Goal: Transaction & Acquisition: Purchase product/service

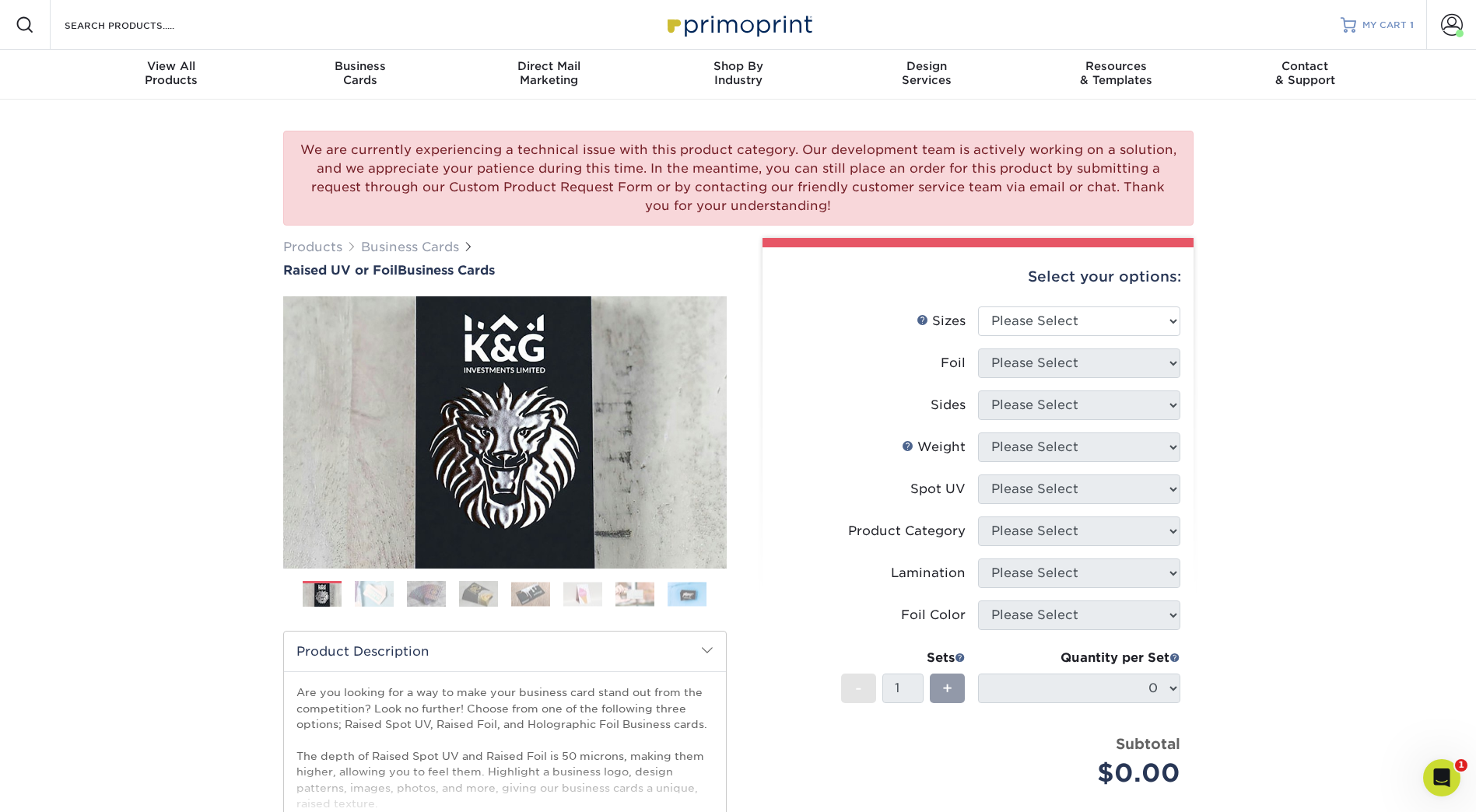
click at [1386, 23] on span "MY CART" at bounding box center [1385, 25] width 45 height 13
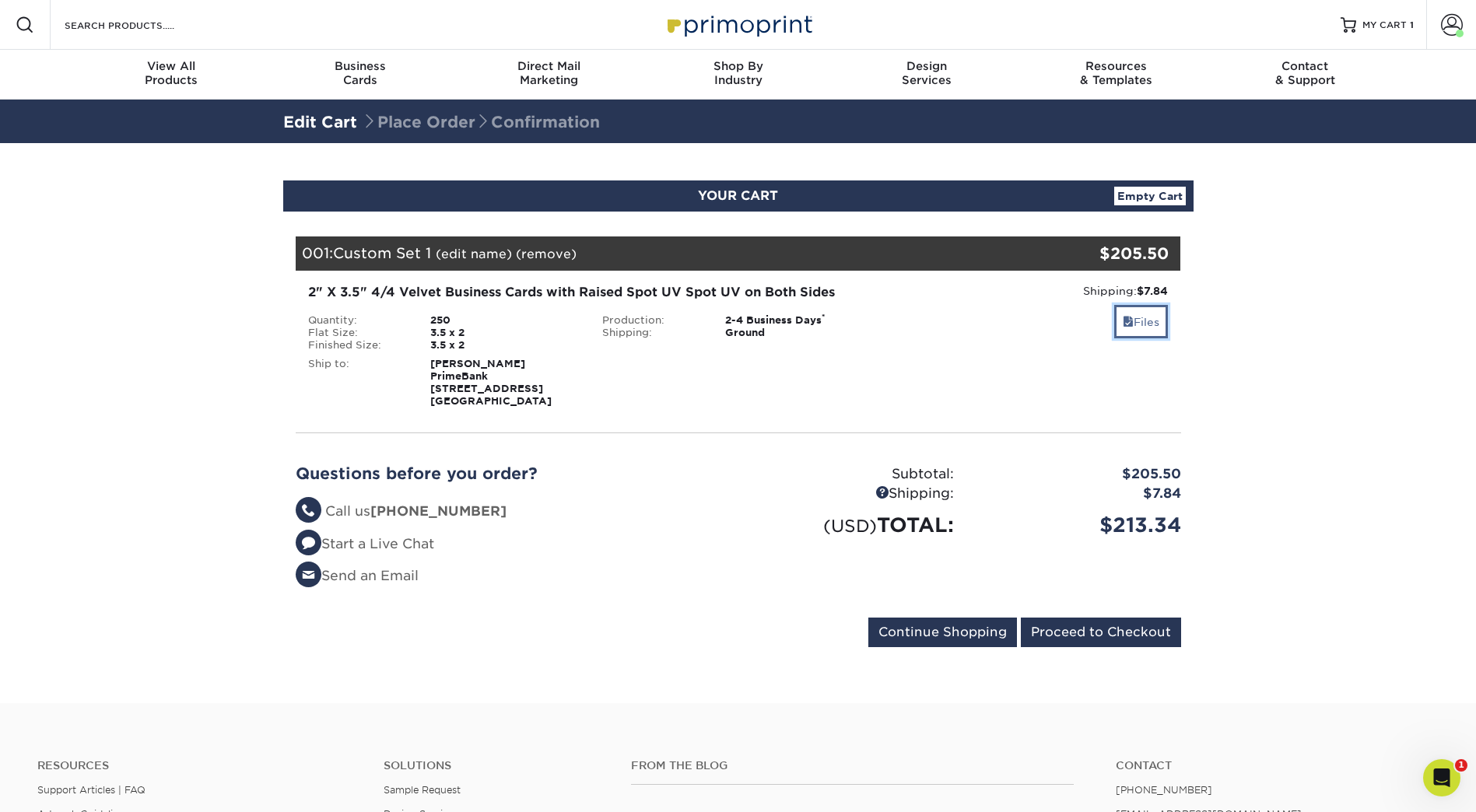
click at [1136, 312] on link "Files" at bounding box center [1141, 321] width 53 height 34
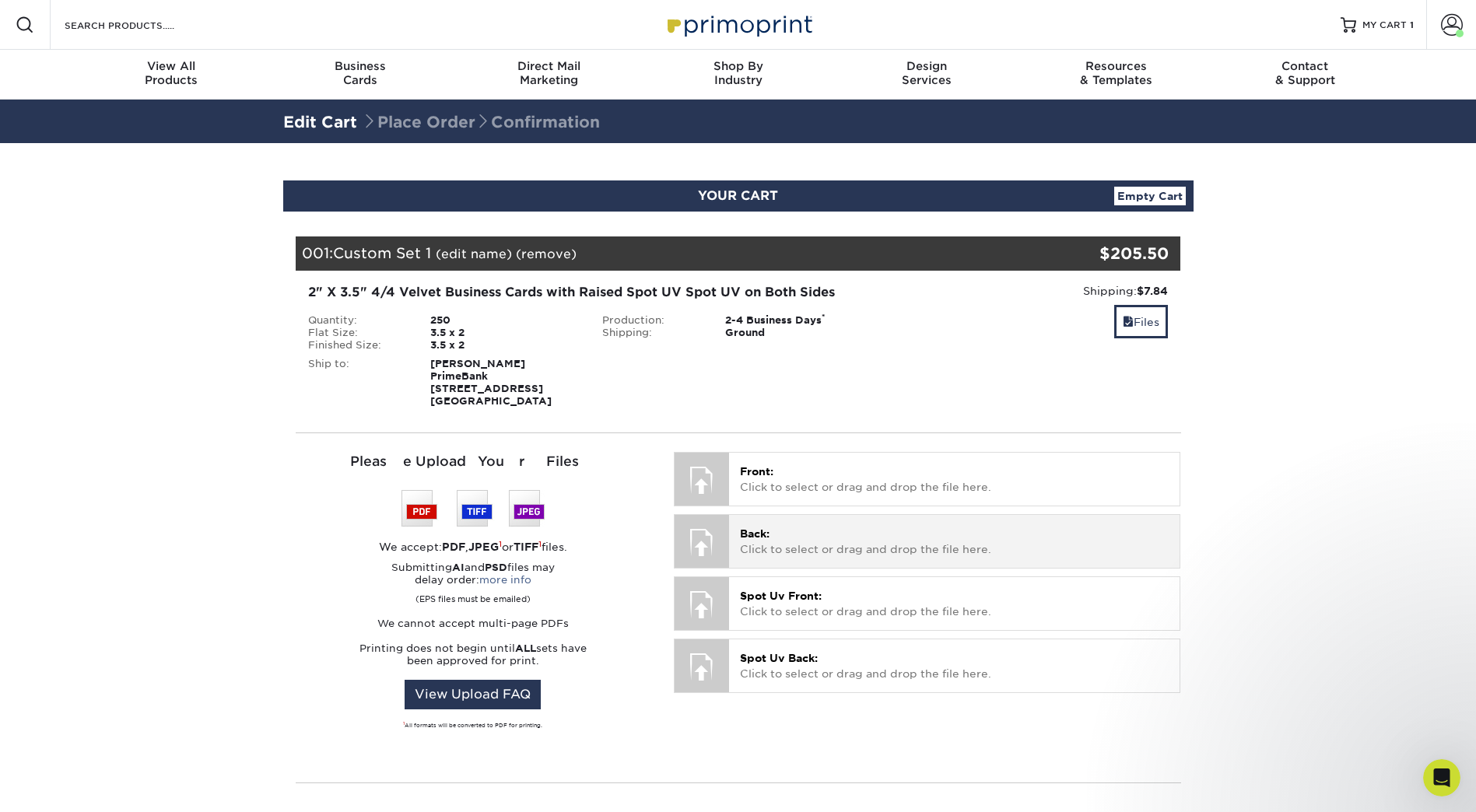
click at [800, 542] on p "Back: Click to select or drag and drop the file here." at bounding box center [954, 541] width 429 height 32
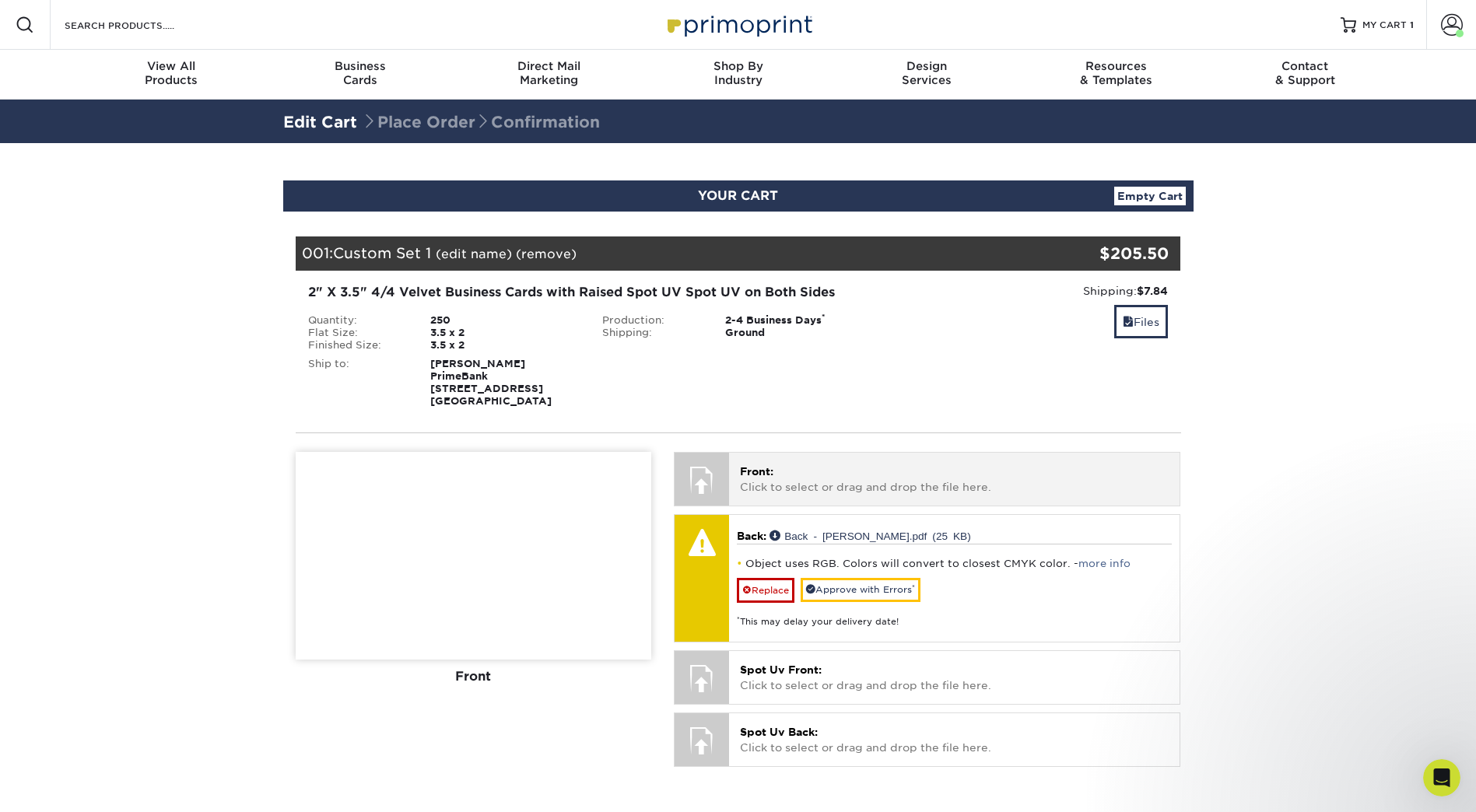
click at [702, 483] on div at bounding box center [701, 479] width 54 height 54
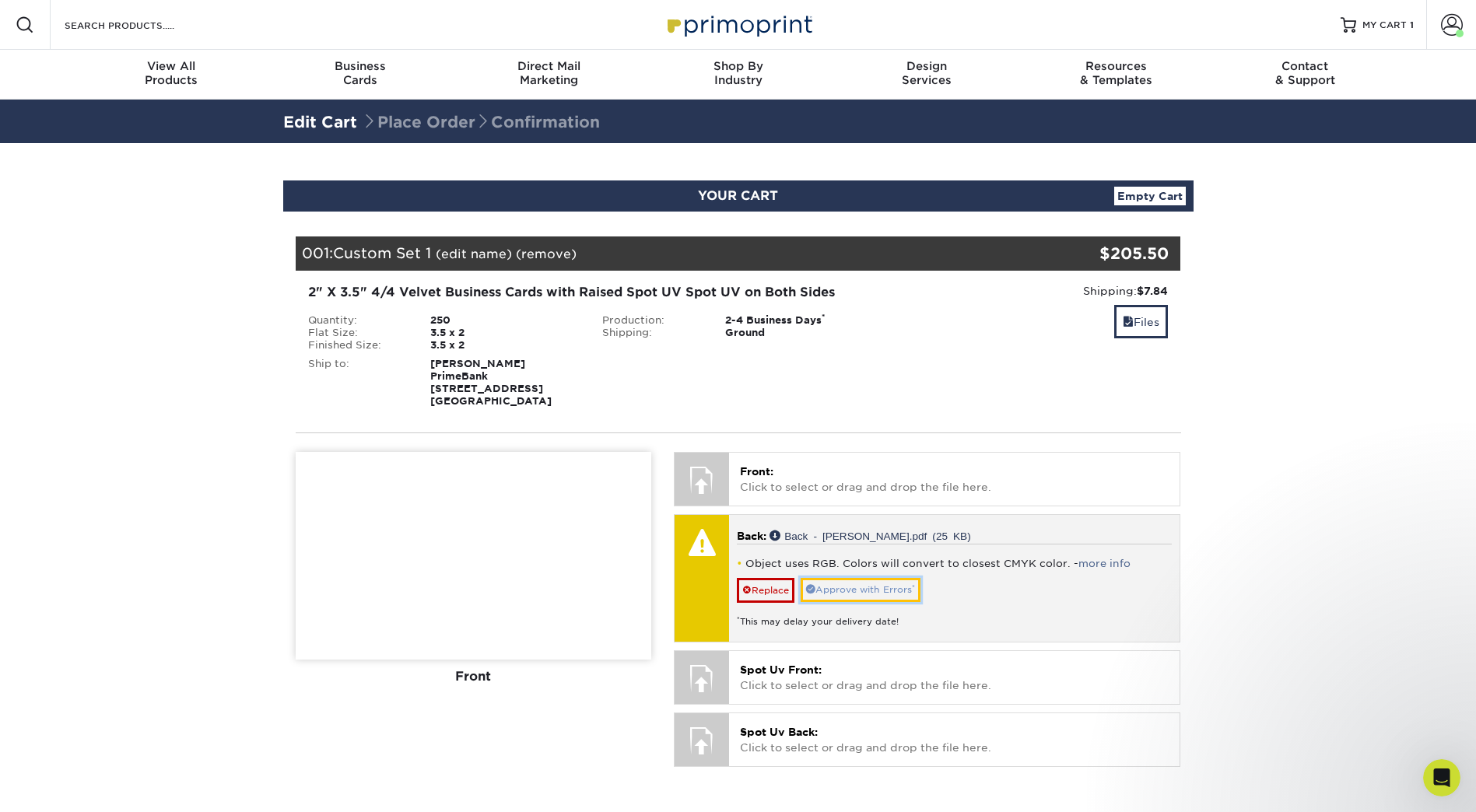
click at [865, 587] on link "Approve with Errors *" at bounding box center [860, 590] width 120 height 24
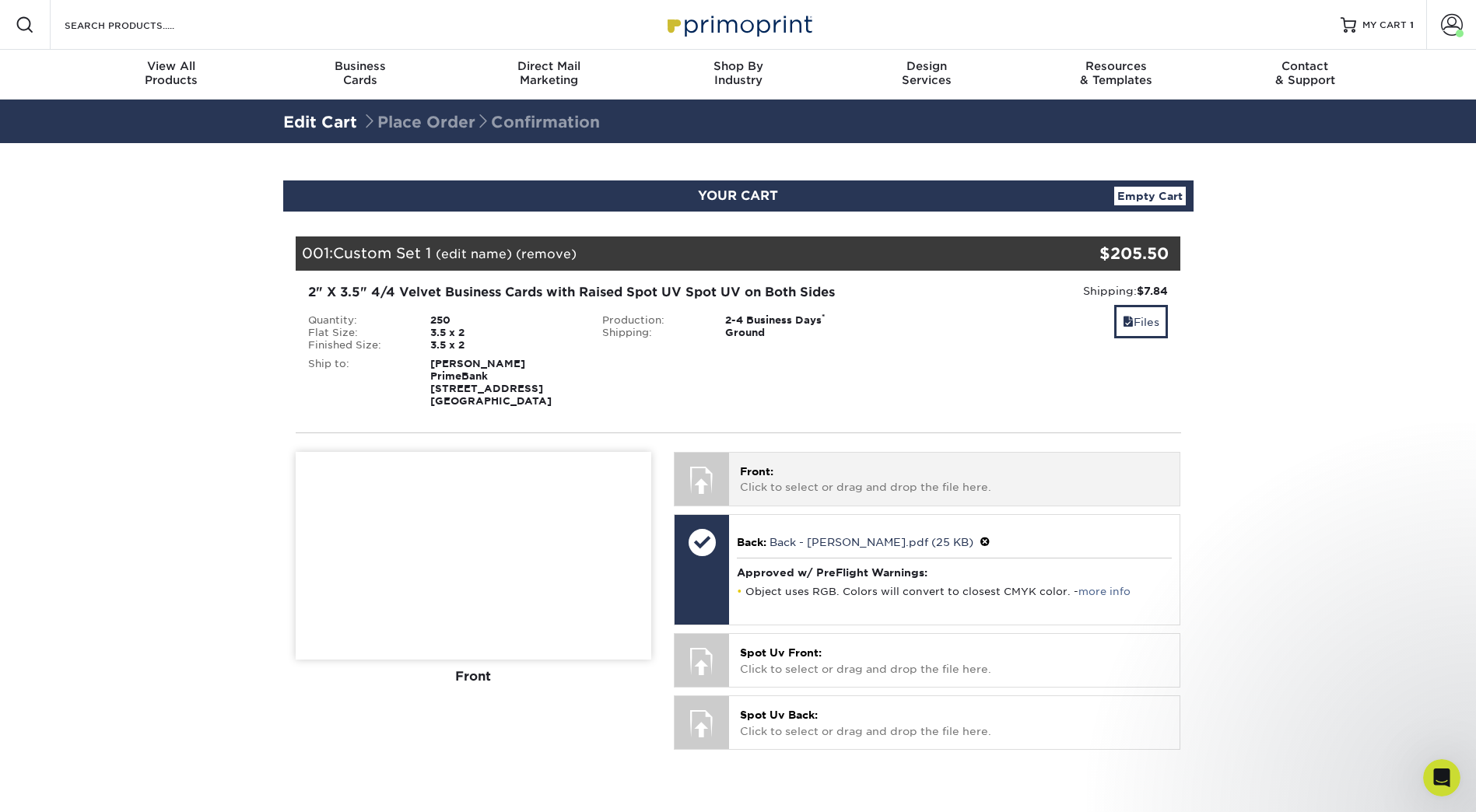
click at [840, 484] on p "Front: Click to select or drag and drop the file here." at bounding box center [954, 479] width 429 height 32
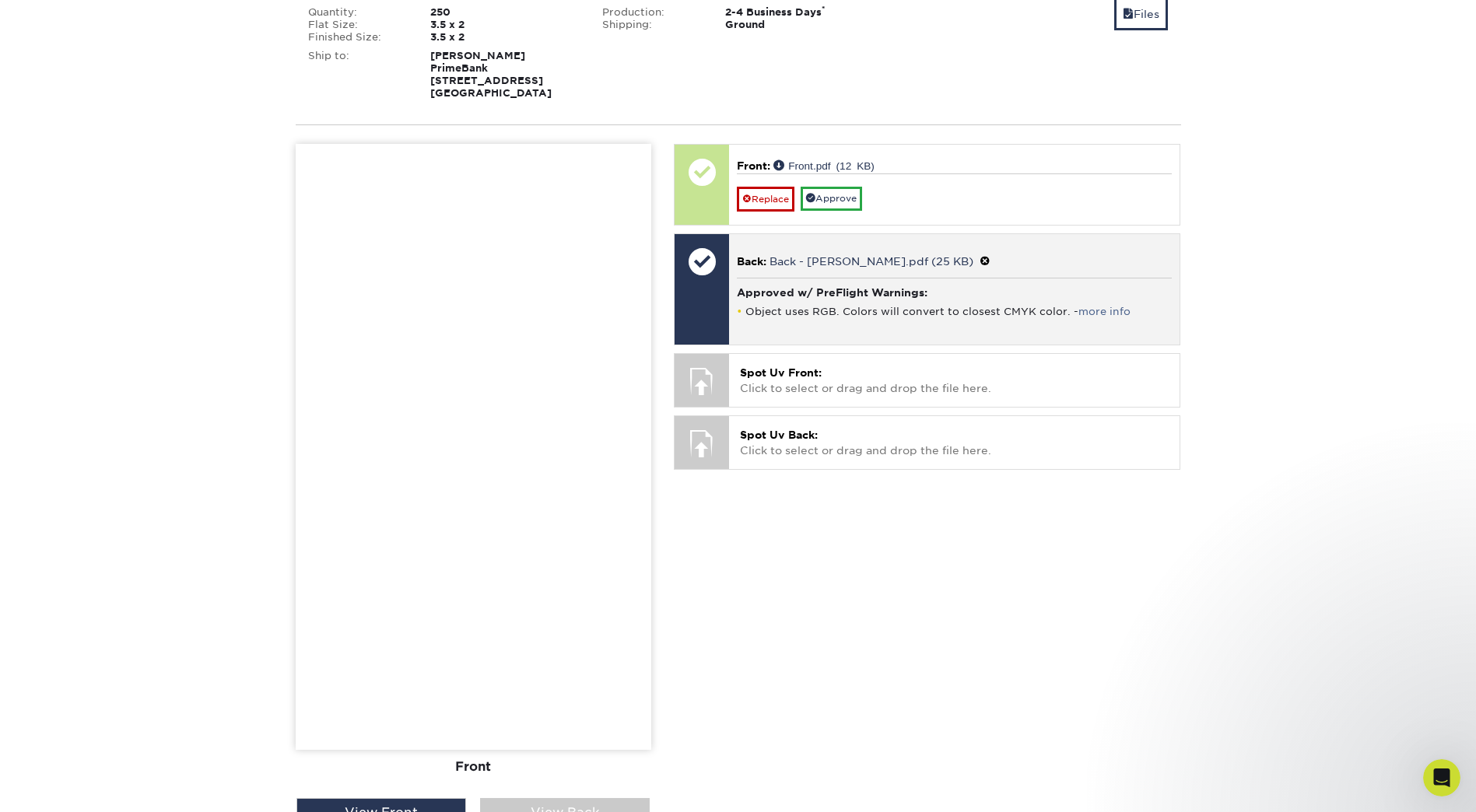
scroll to position [311, 0]
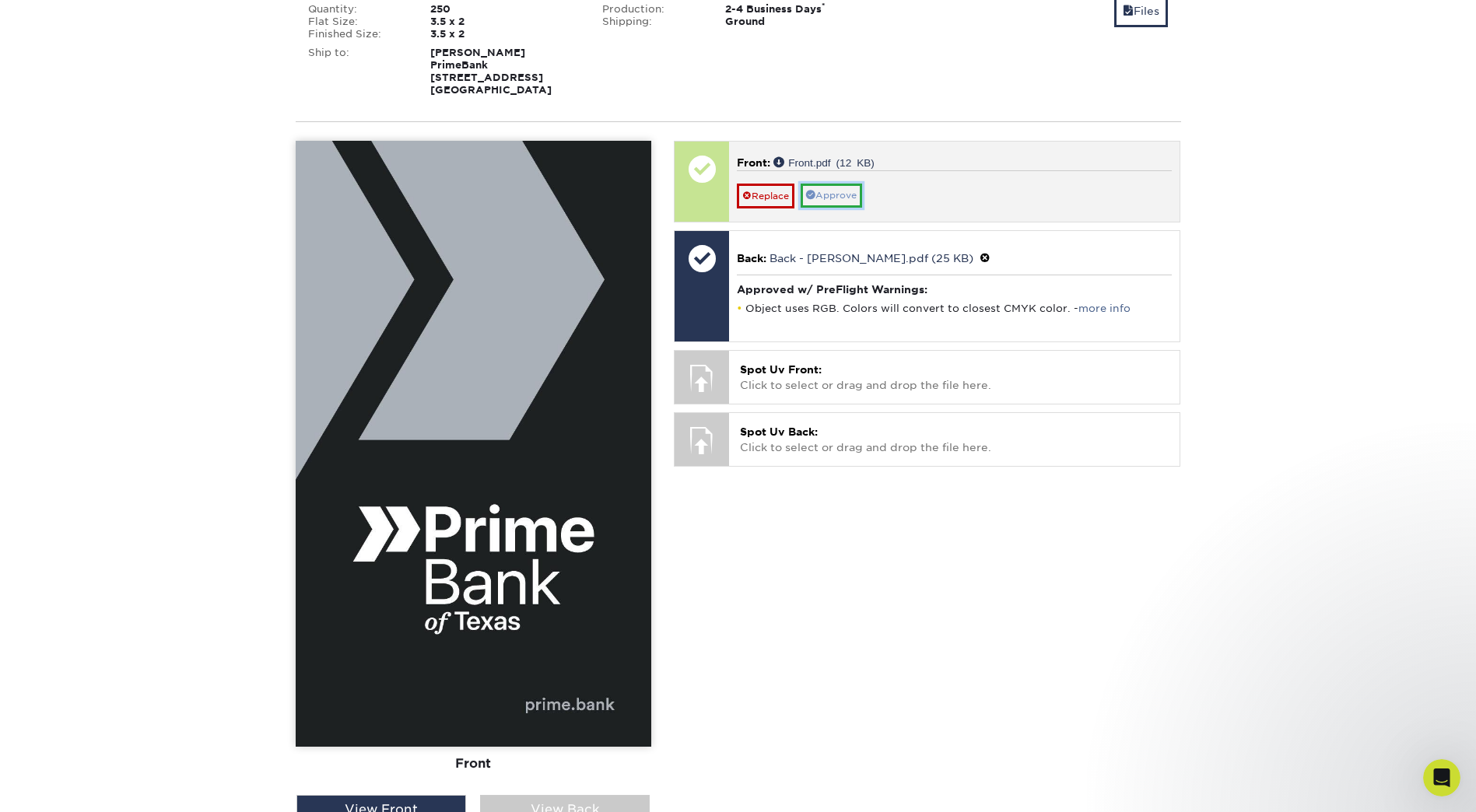
click at [833, 194] on link "Approve" at bounding box center [831, 195] width 61 height 24
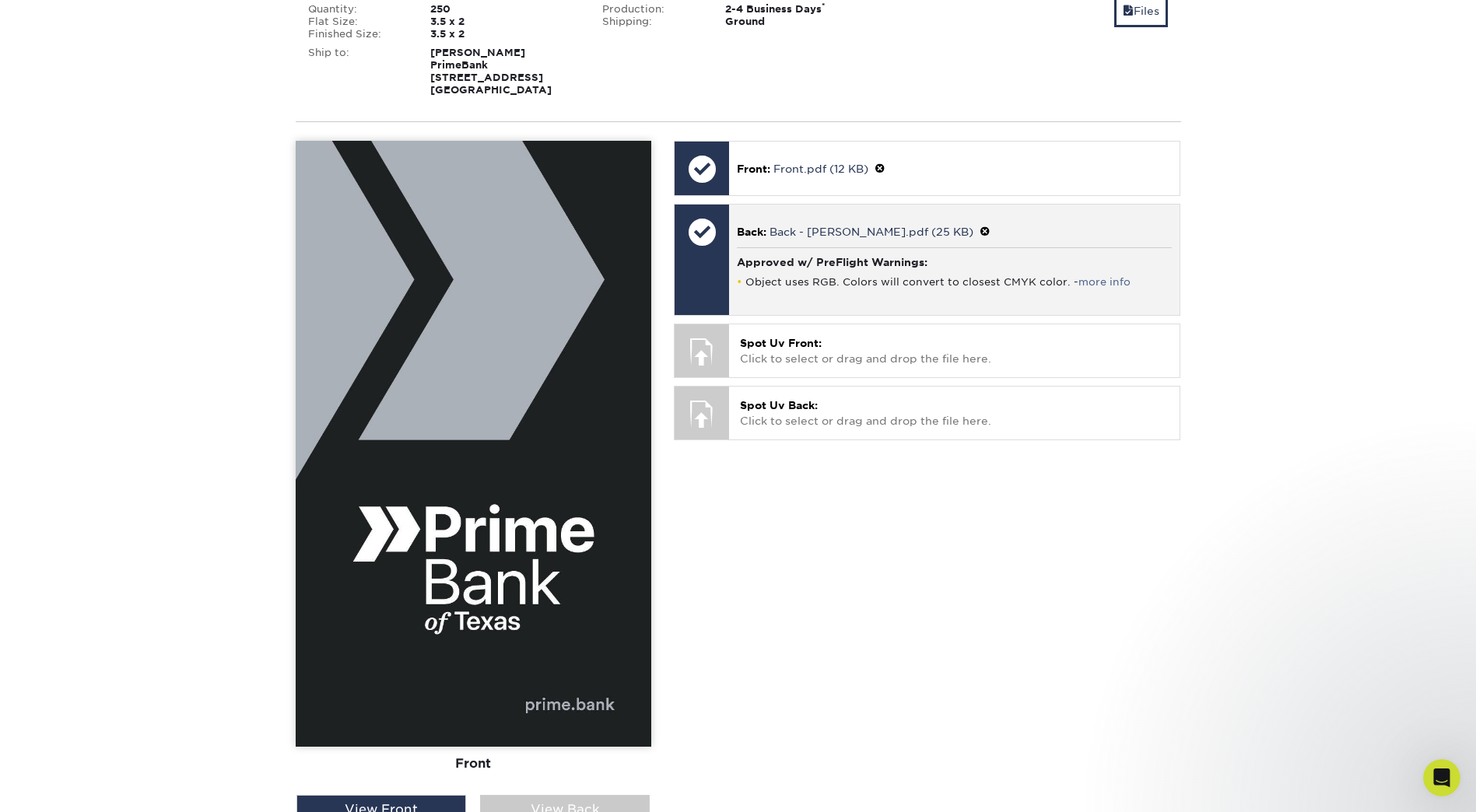
click at [798, 283] on li "Object uses RGB. Colors will convert to closest CMYK color. - more info" at bounding box center [954, 281] width 435 height 13
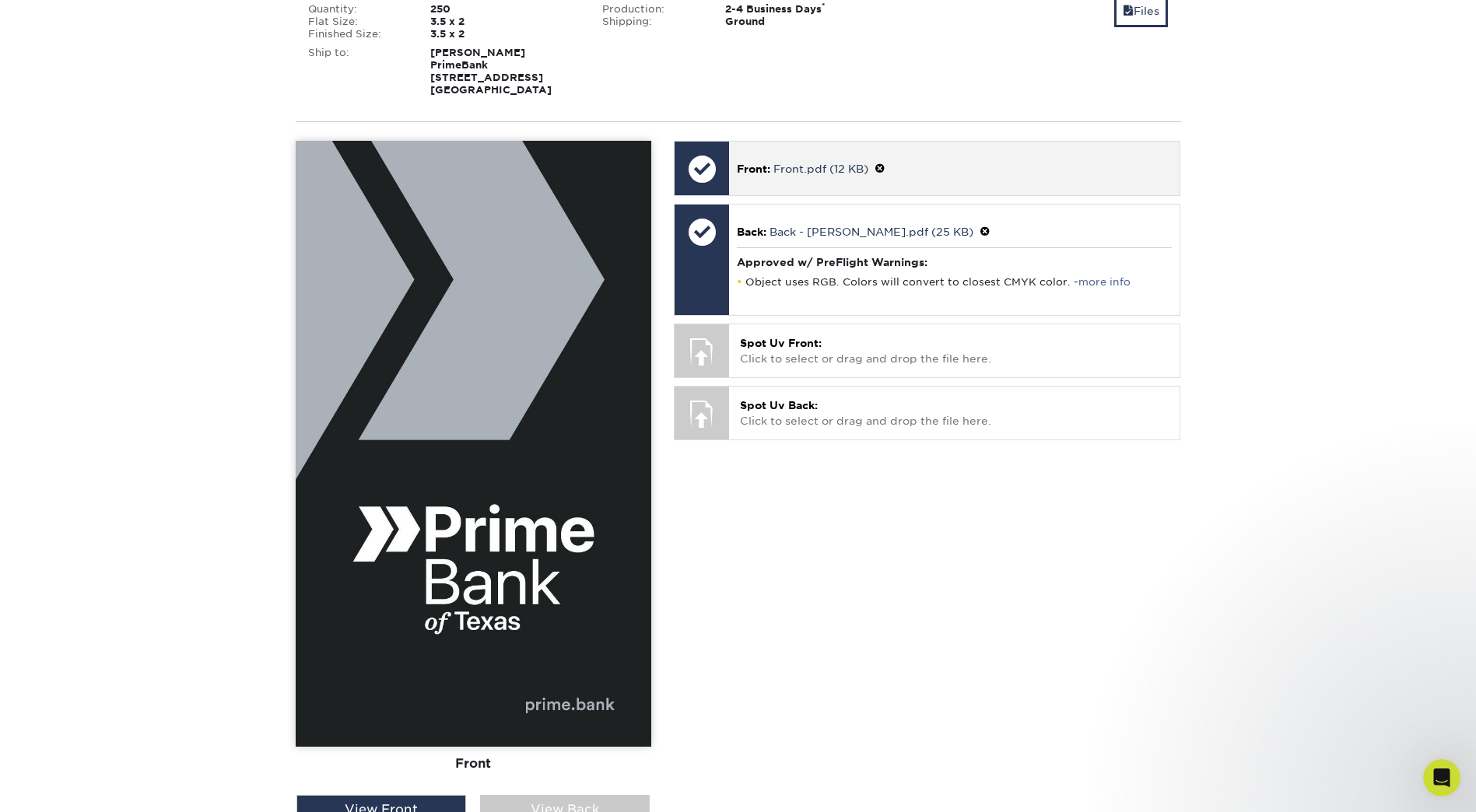
click at [992, 160] on p "Front: Front.pdf (12 KB)" at bounding box center [954, 168] width 435 height 16
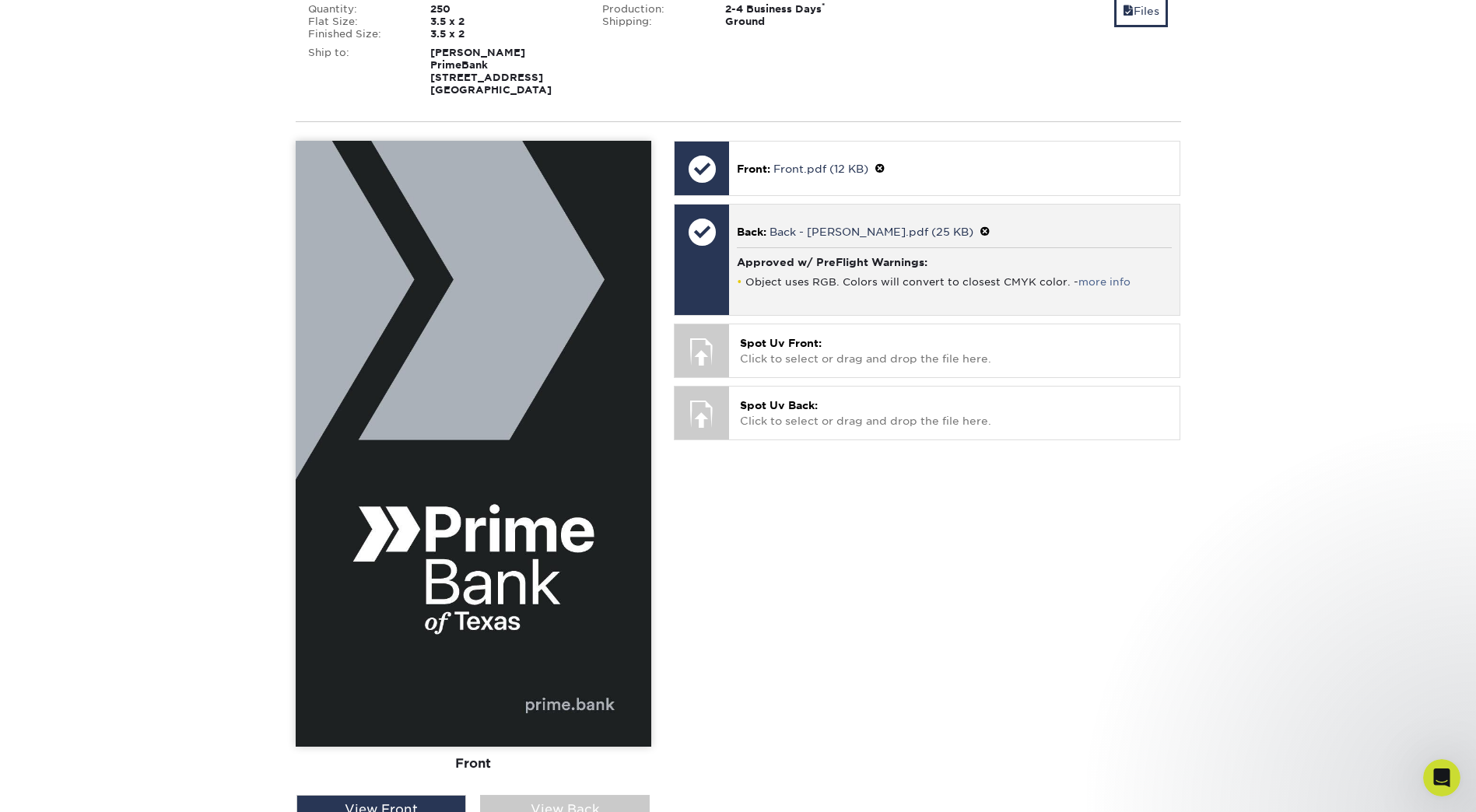
click at [855, 279] on li "Object uses RGB. Colors will convert to closest CMYK color. - more info" at bounding box center [954, 281] width 435 height 13
click at [714, 237] on div at bounding box center [701, 231] width 54 height 54
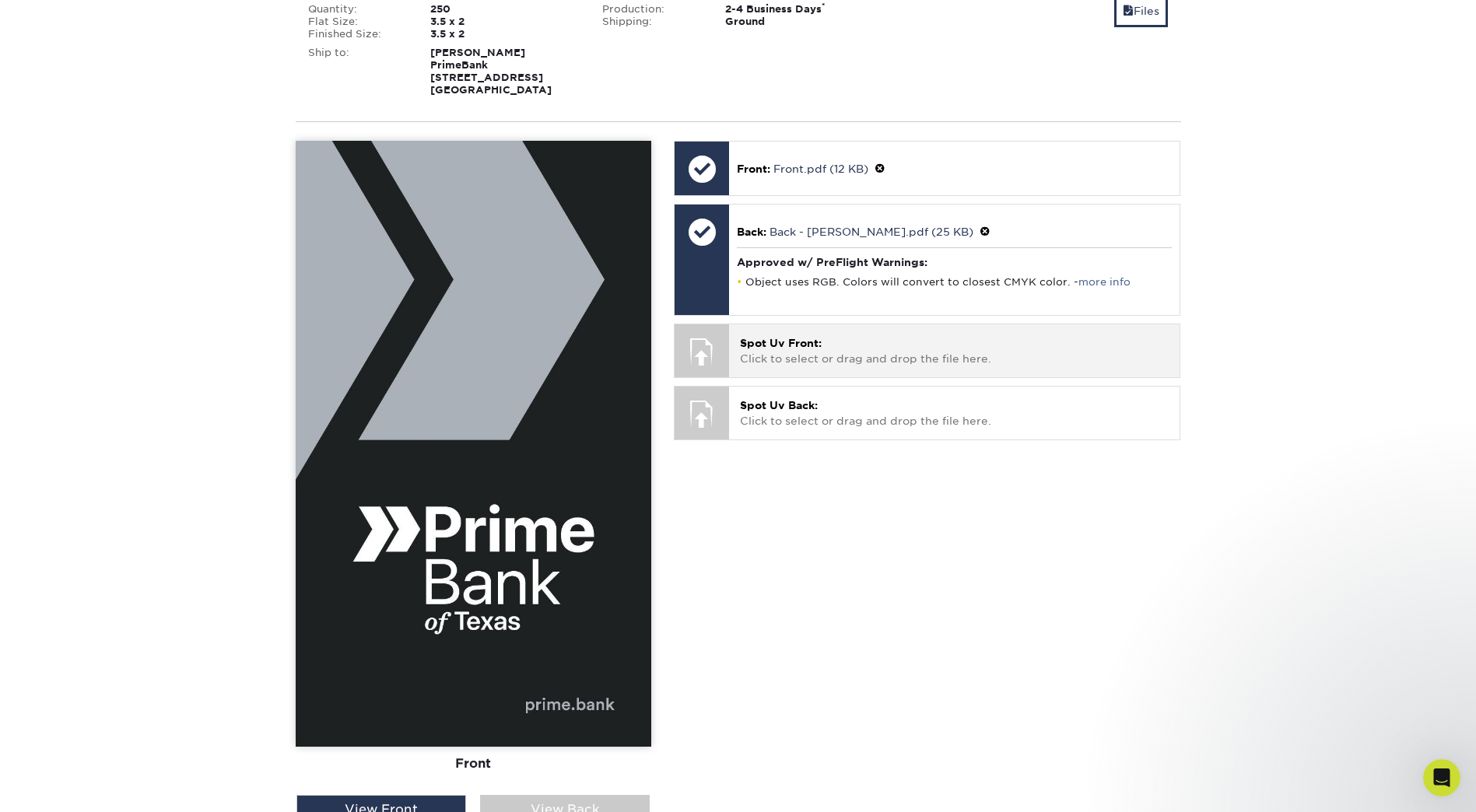
click at [816, 352] on p "Spot Uv Front: Click to select or drag and drop the file here." at bounding box center [954, 351] width 429 height 32
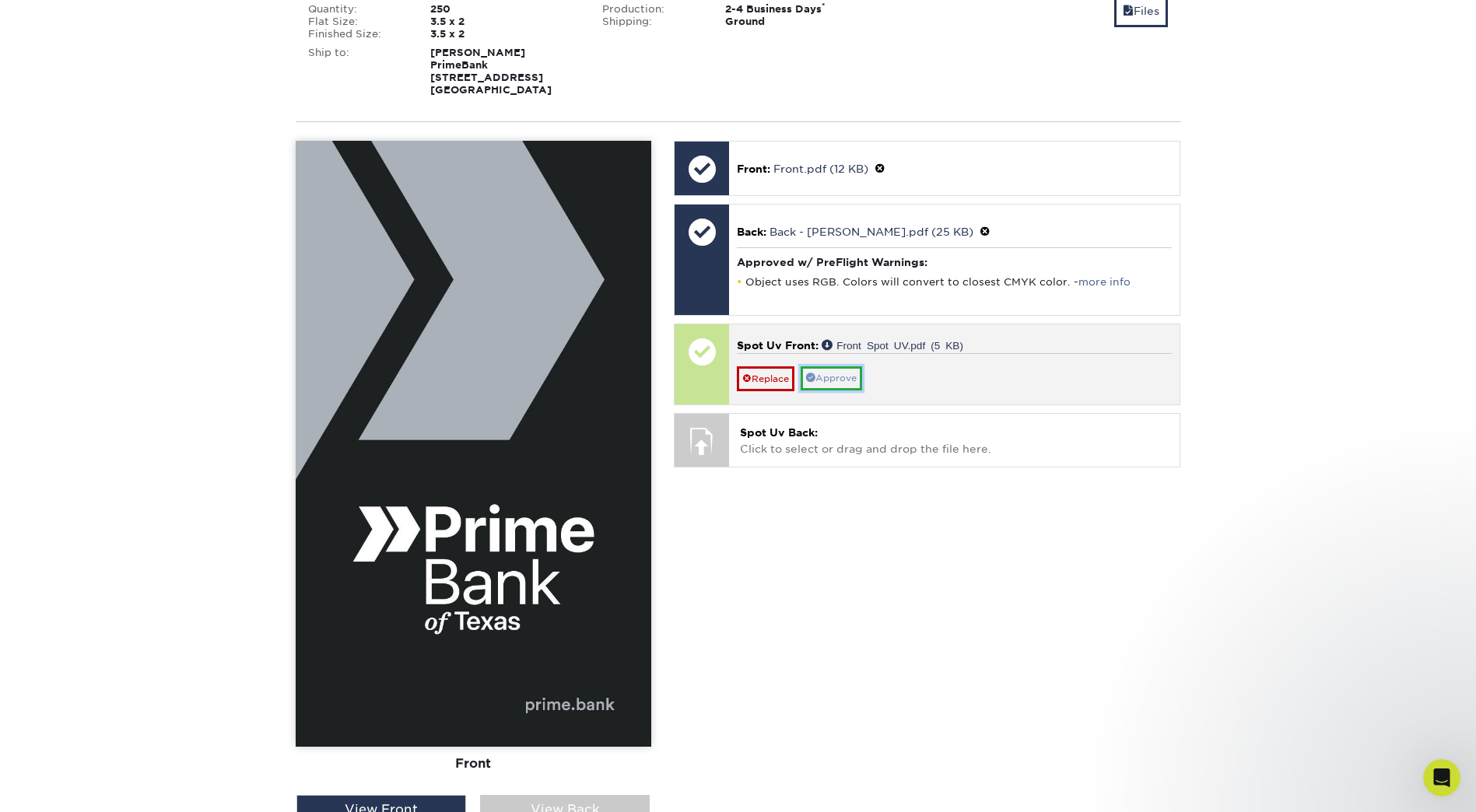
click at [844, 376] on link "Approve" at bounding box center [831, 378] width 61 height 24
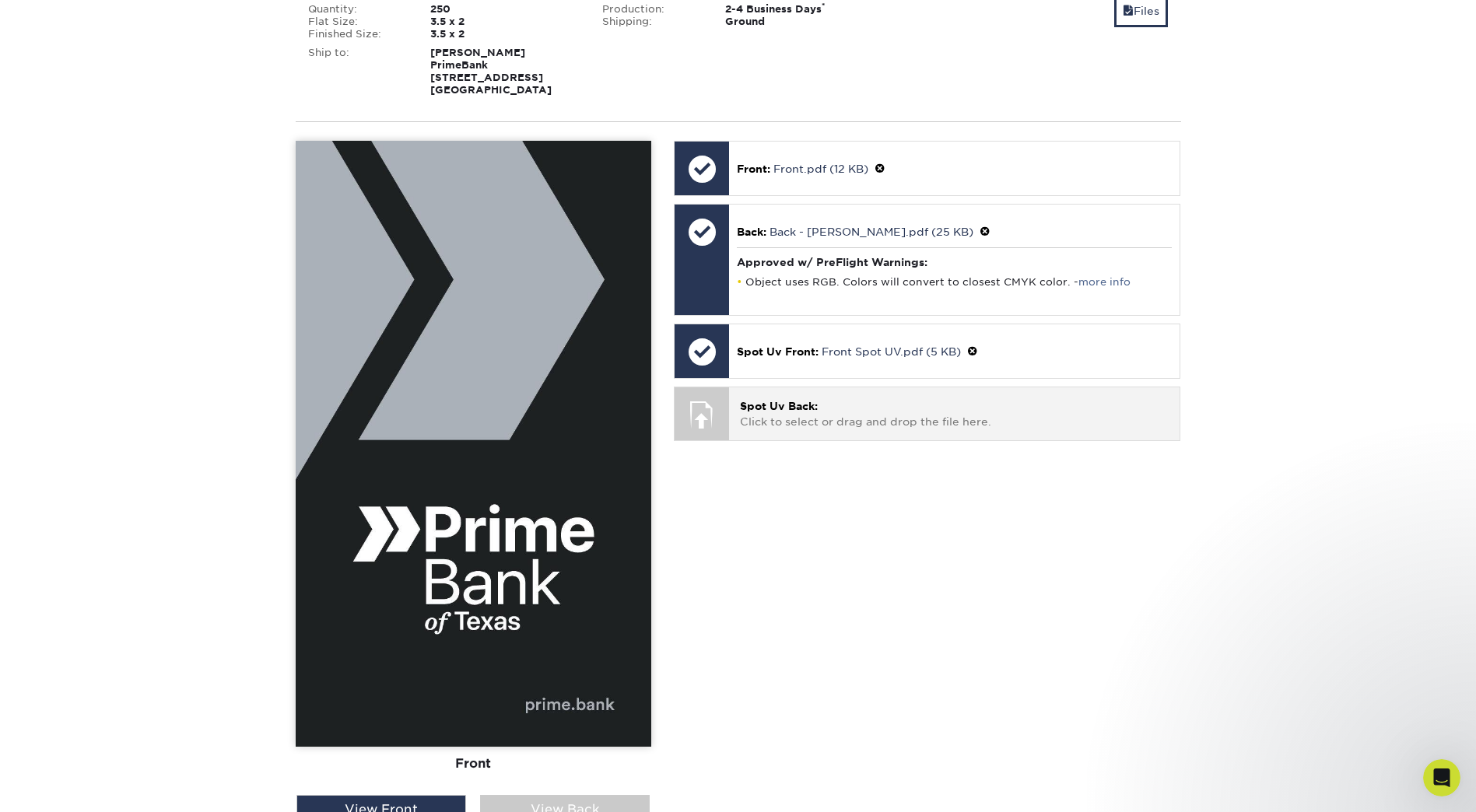
click at [747, 410] on span "Spot Uv Back:" at bounding box center [779, 406] width 77 height 12
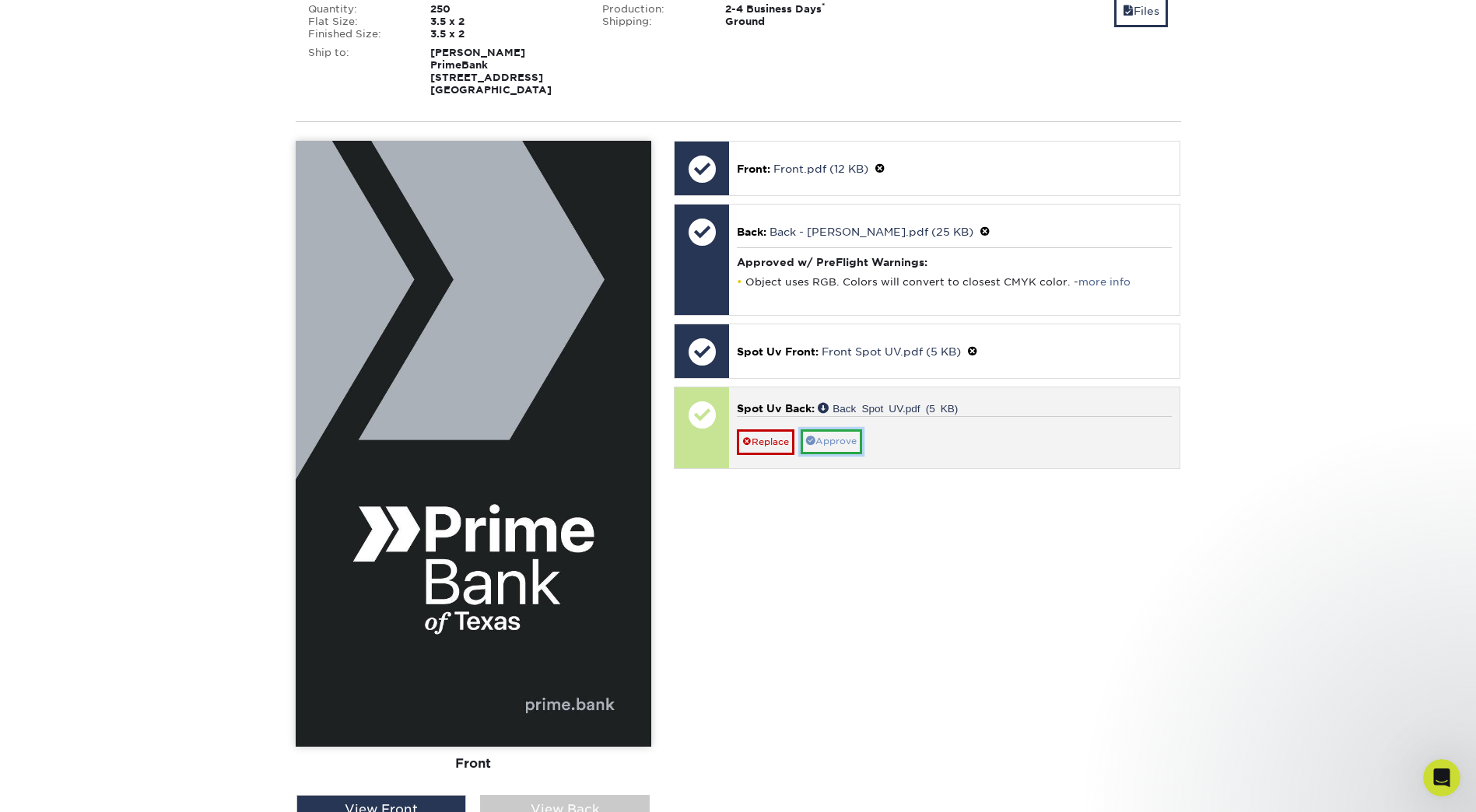
click at [832, 442] on link "Approve" at bounding box center [831, 441] width 61 height 24
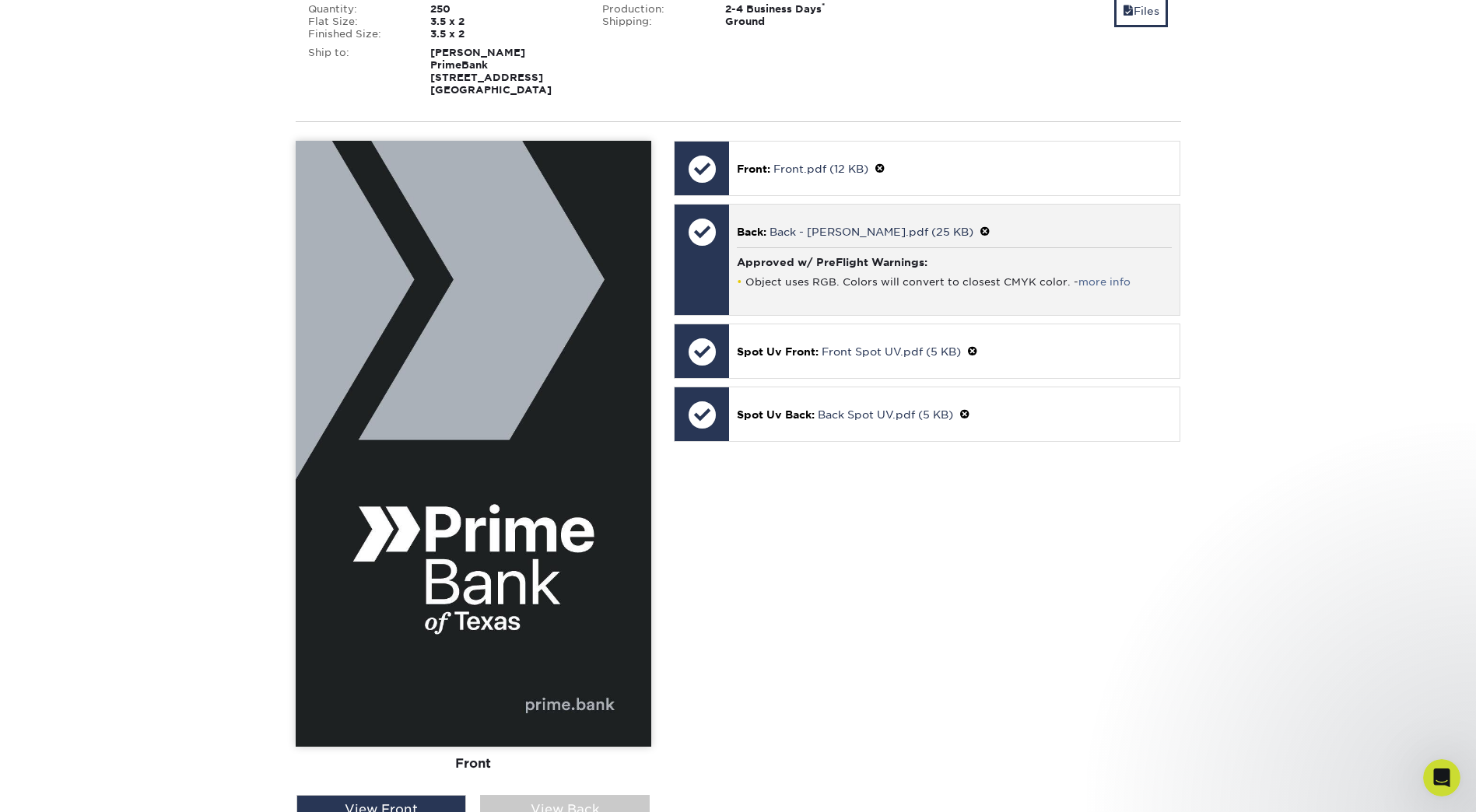
click at [841, 271] on div "Approved w/ PreFlight Warnings: Object uses RGB. Colors will convert to closest…" at bounding box center [954, 272] width 435 height 48
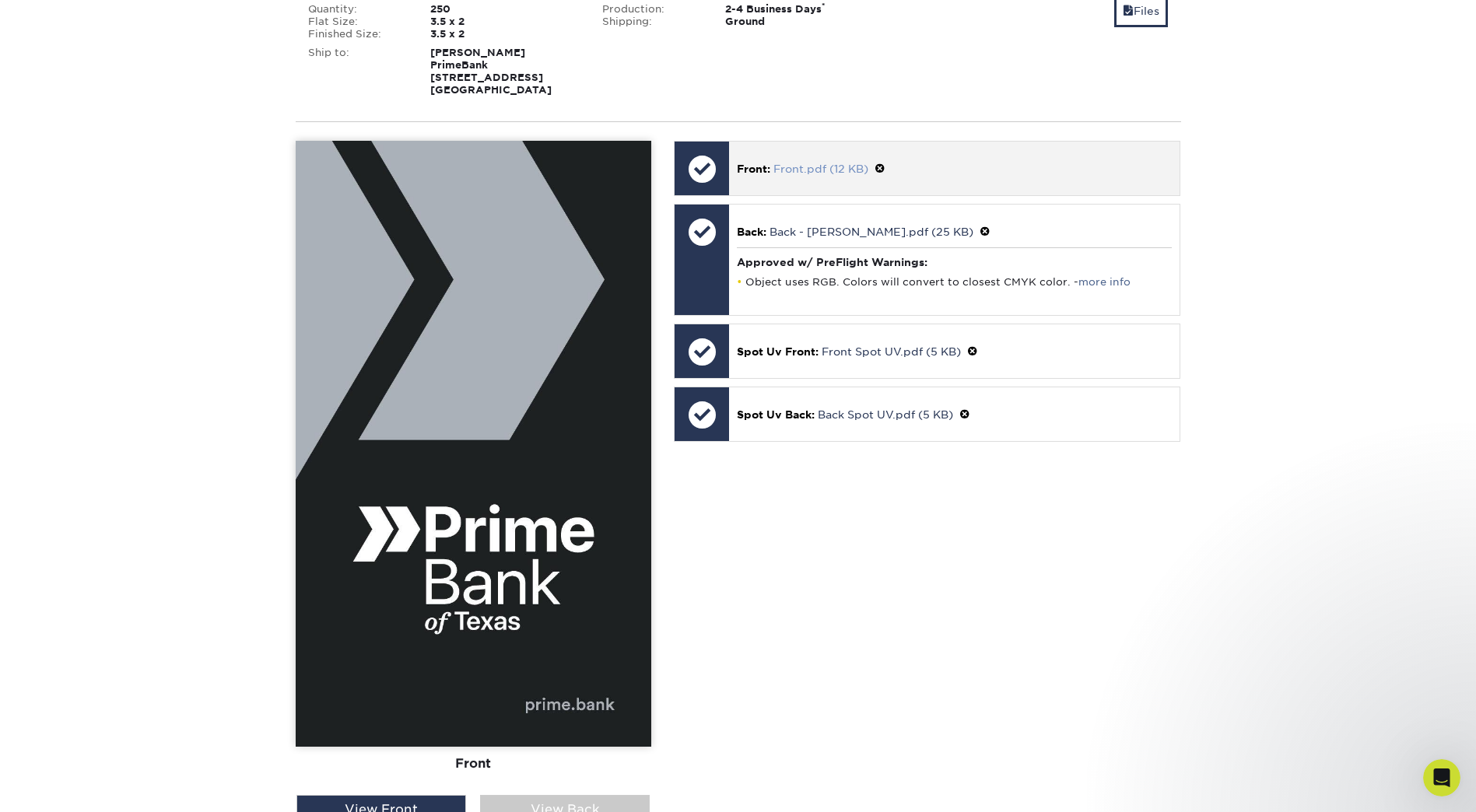
click at [832, 169] on link "Front.pdf (12 KB)" at bounding box center [821, 169] width 95 height 12
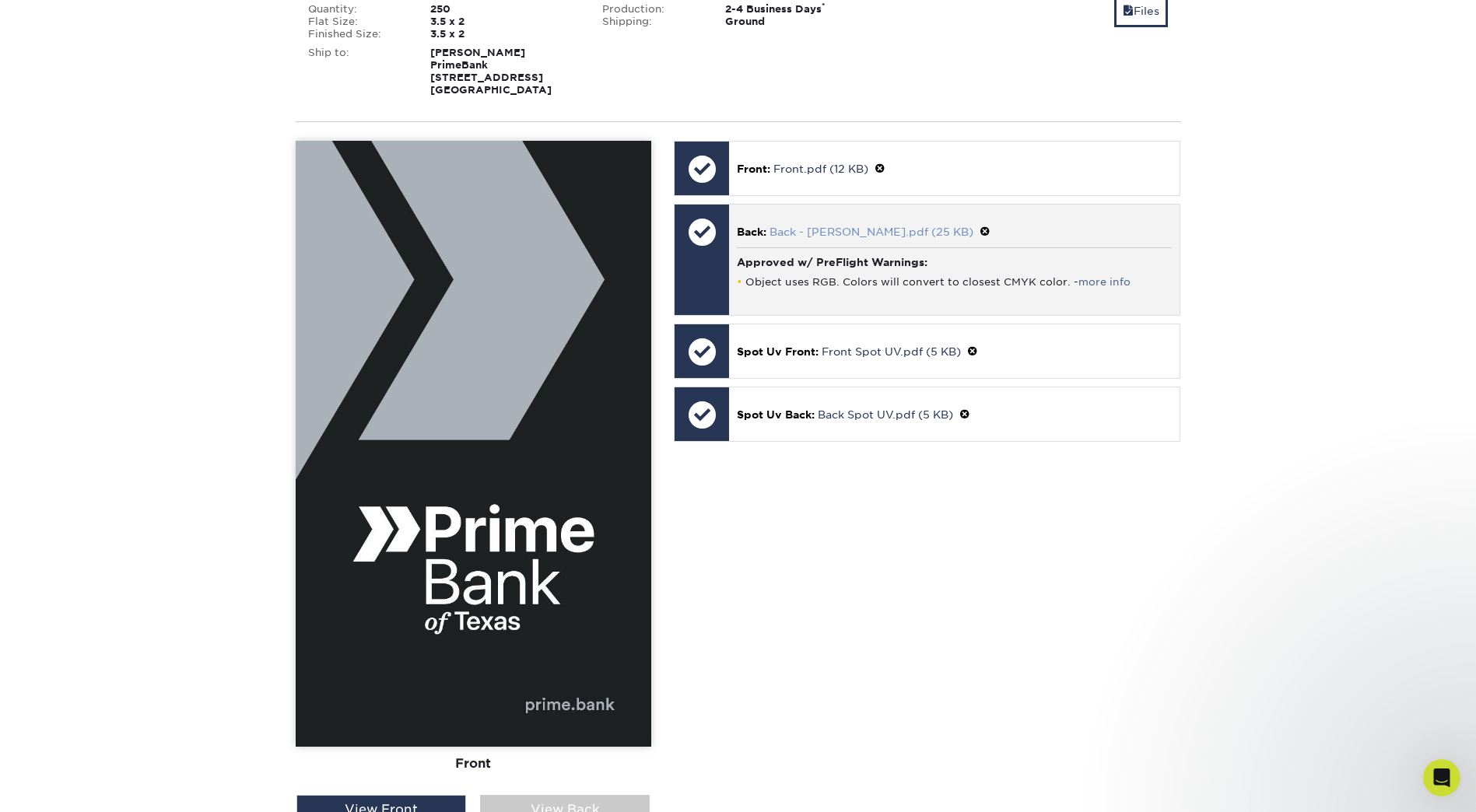
click at [834, 228] on link "Back - Krista Gooding.pdf (25 KB)" at bounding box center [871, 231] width 204 height 12
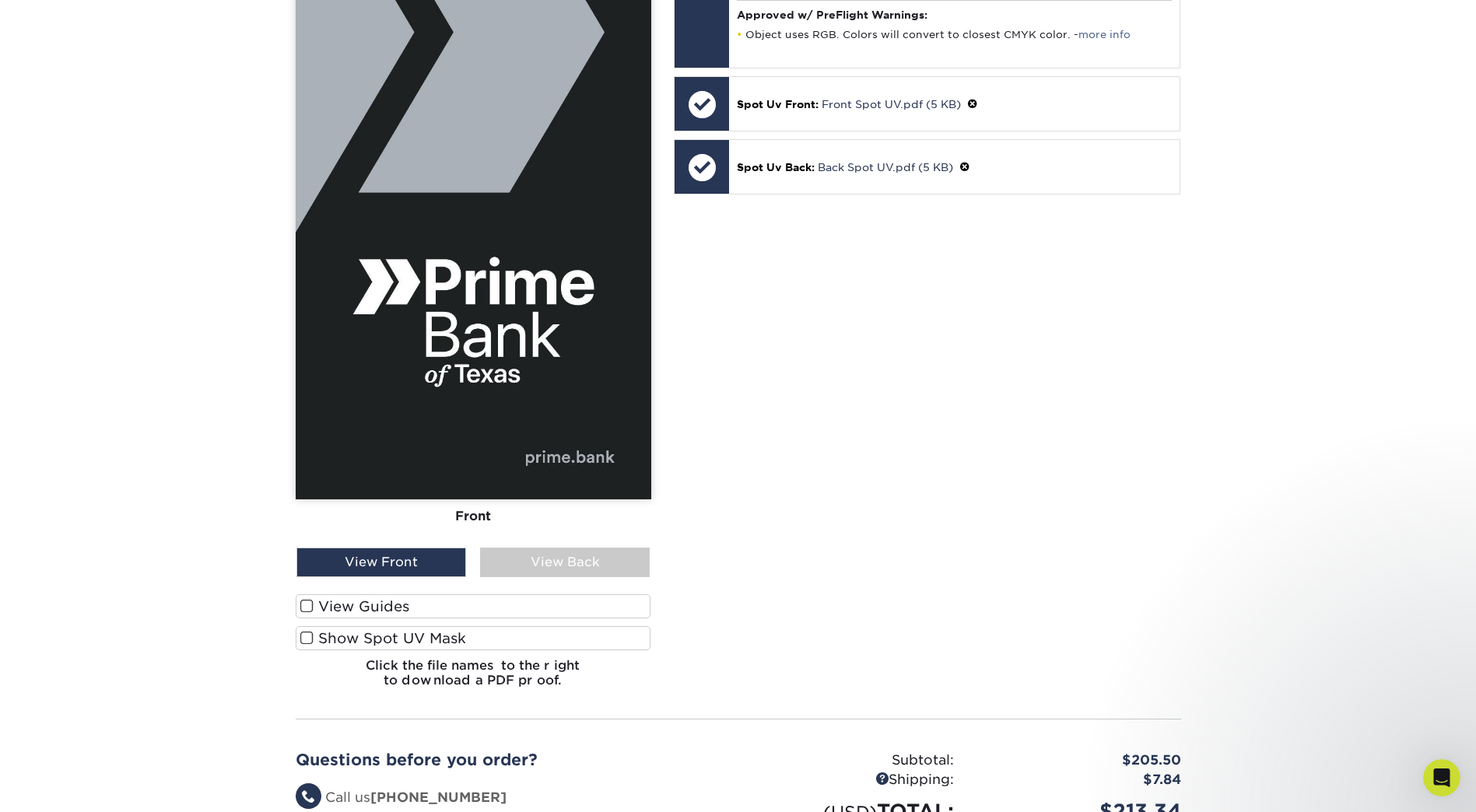
scroll to position [622, 0]
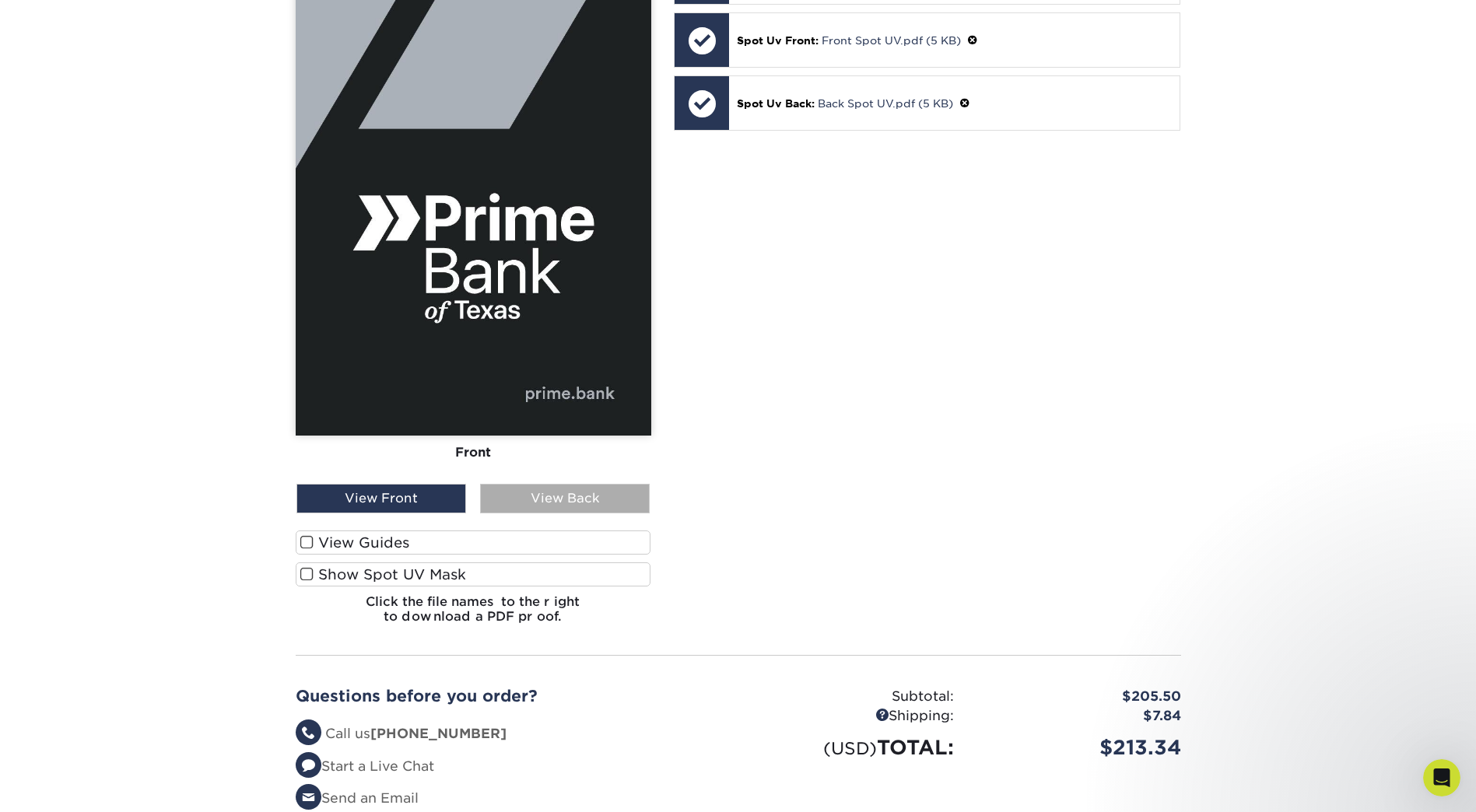
click at [547, 495] on div "View Back" at bounding box center [565, 498] width 170 height 29
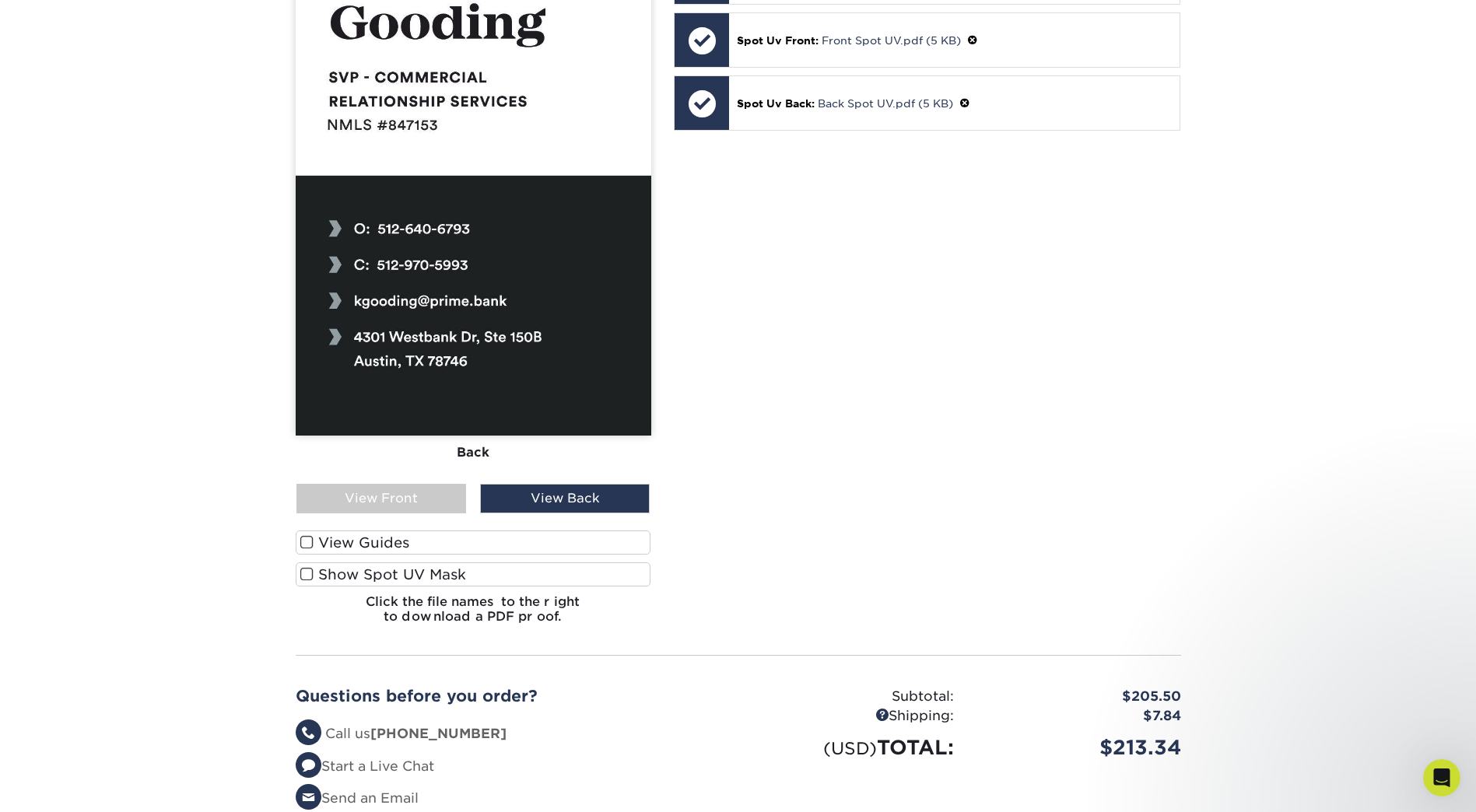
click at [347, 576] on label "Show Spot UV Mask" at bounding box center [473, 575] width 355 height 24
click at [0, 0] on input "Show Spot UV Mask" at bounding box center [0, 0] width 0 height 0
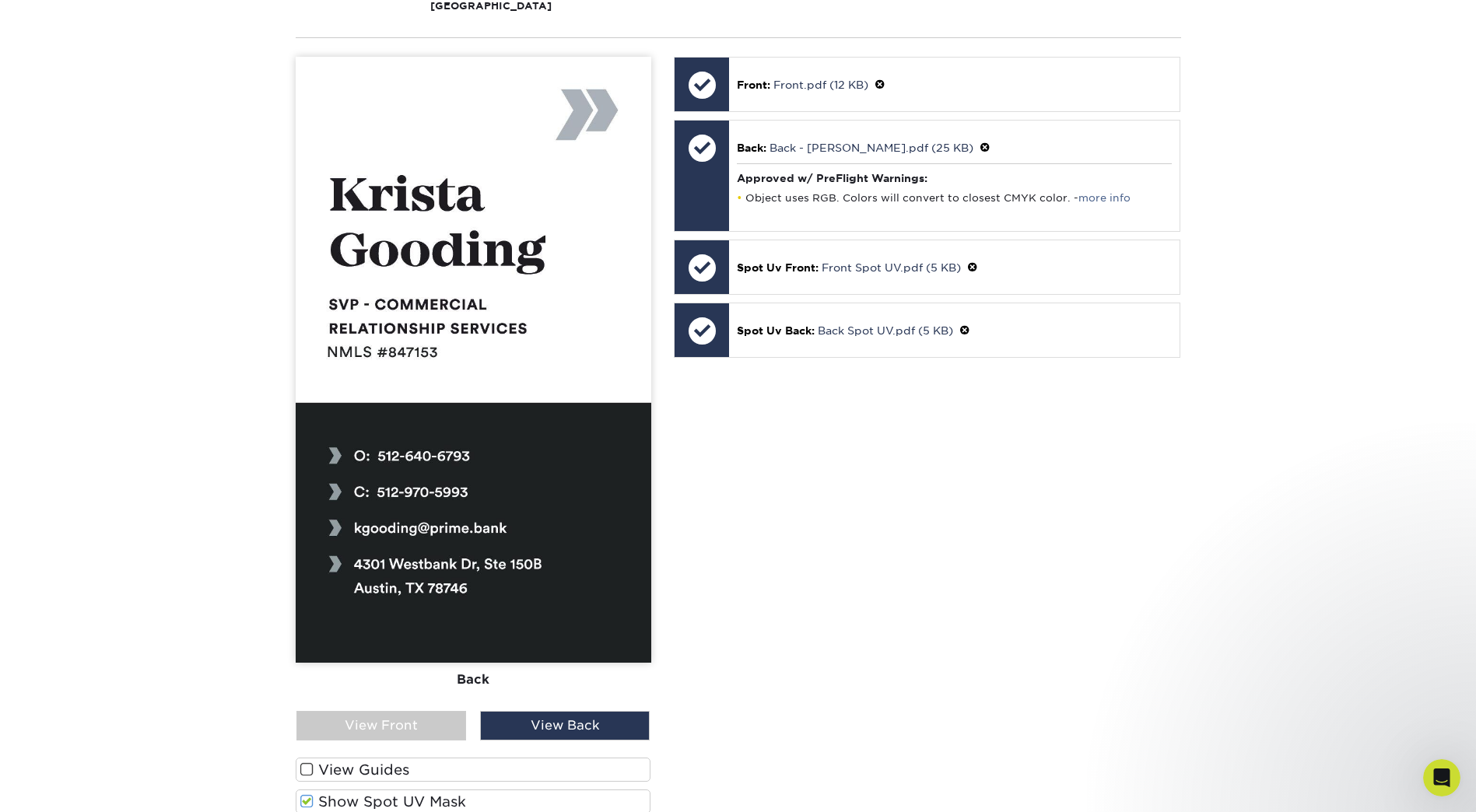
scroll to position [389, 0]
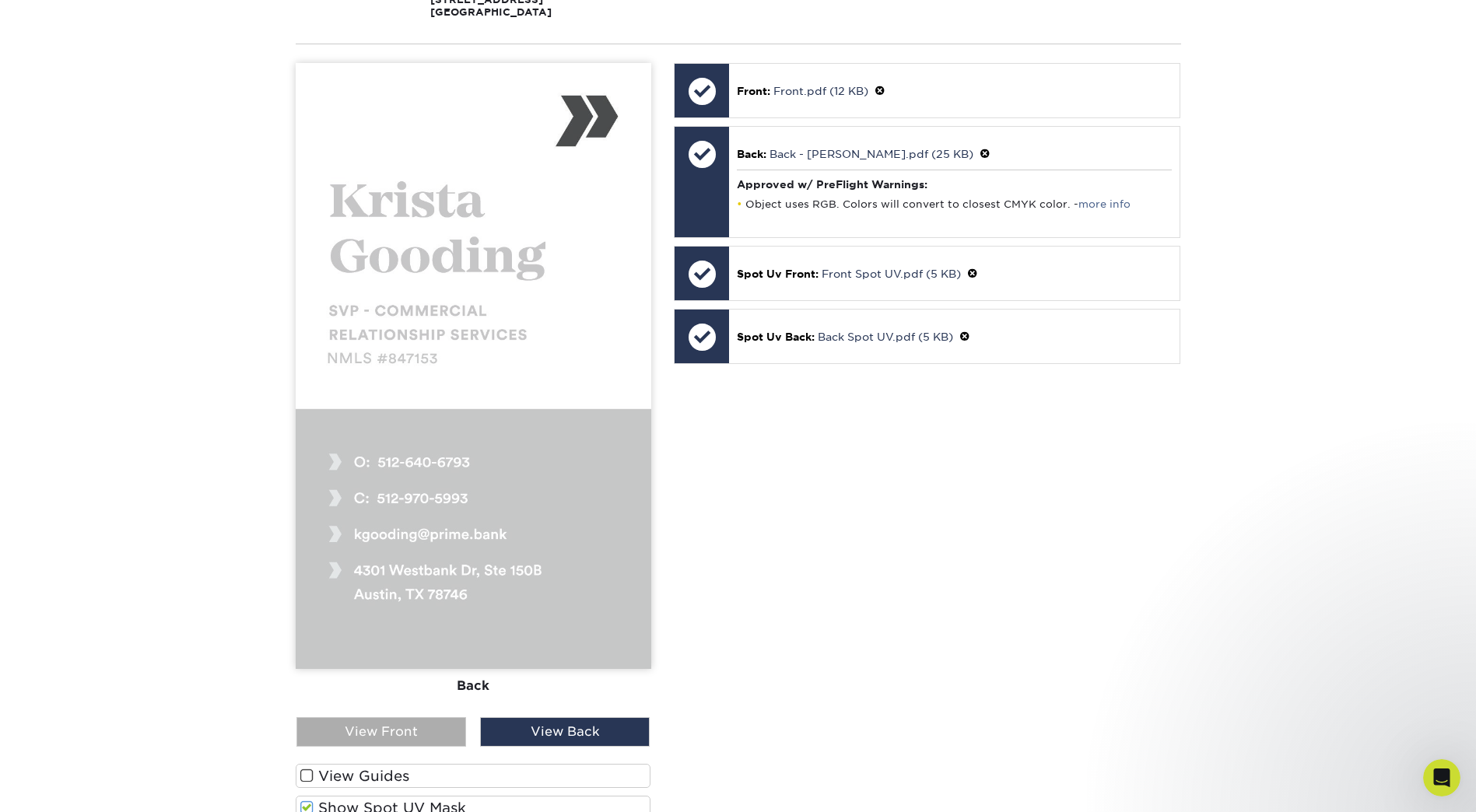
click at [398, 732] on div "View Front" at bounding box center [380, 732] width 170 height 29
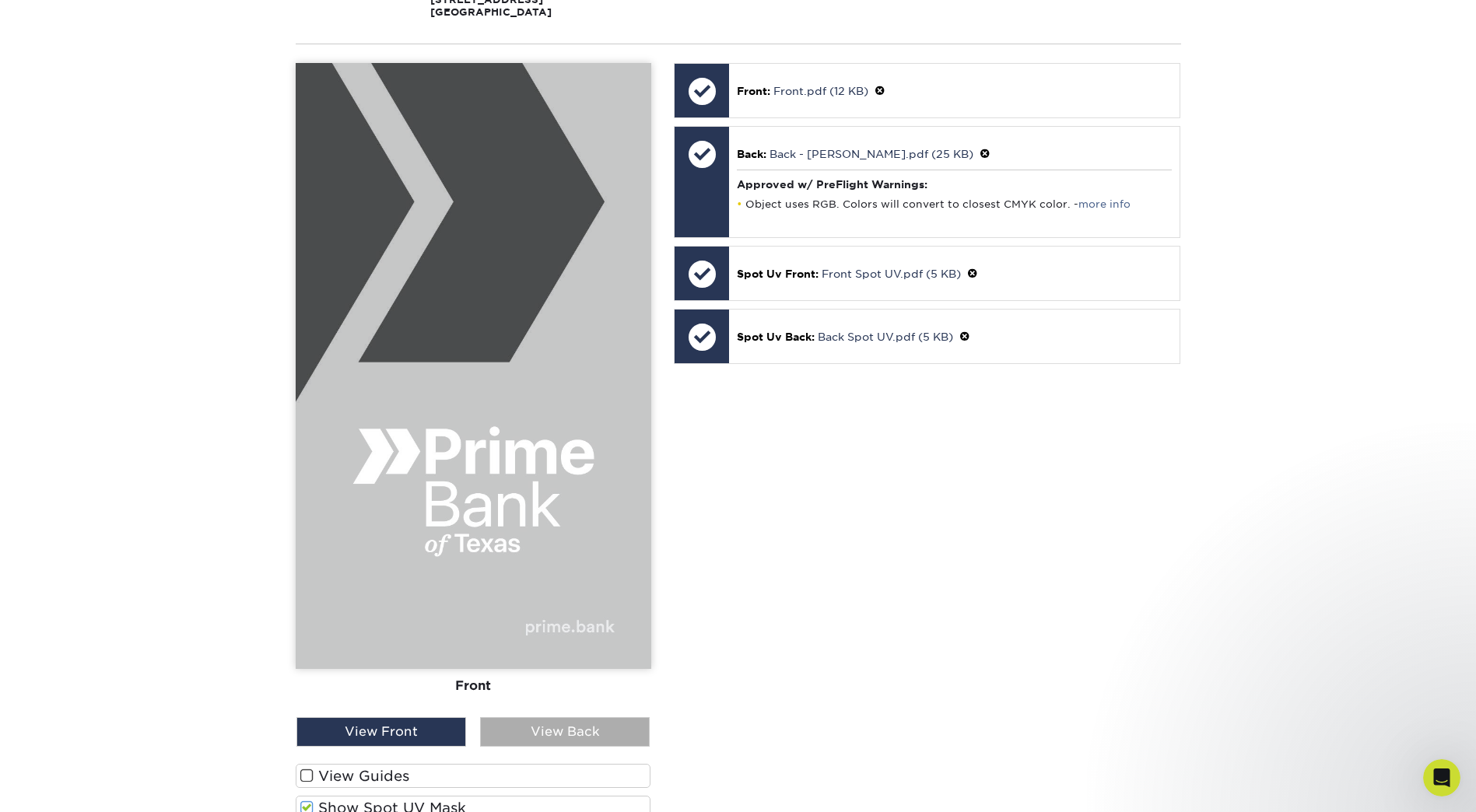
click at [533, 729] on div "View Back" at bounding box center [565, 732] width 170 height 29
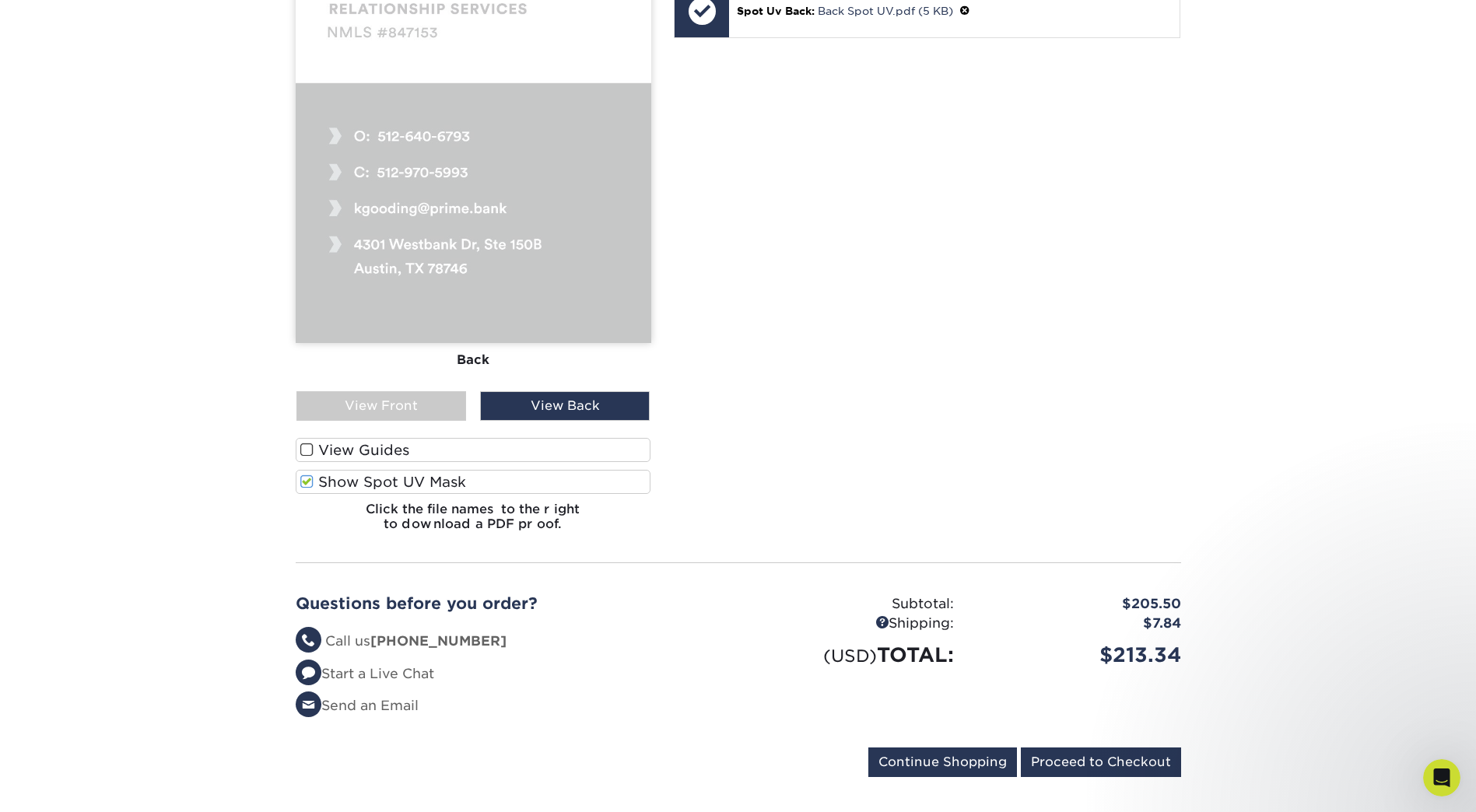
scroll to position [778, 0]
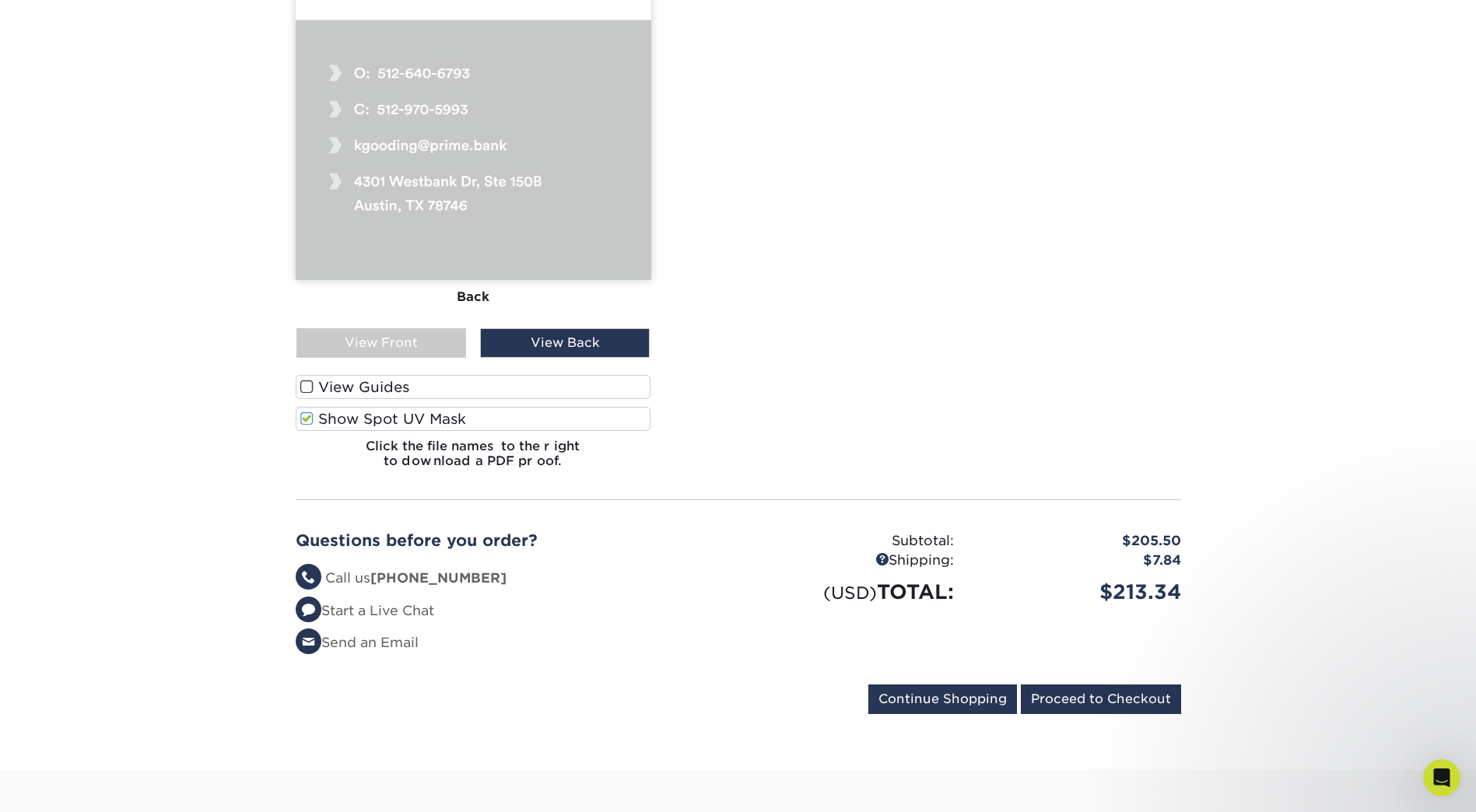
click at [308, 417] on span at bounding box center [306, 418] width 13 height 15
click at [0, 0] on input "Show Spot UV Mask" at bounding box center [0, 0] width 0 height 0
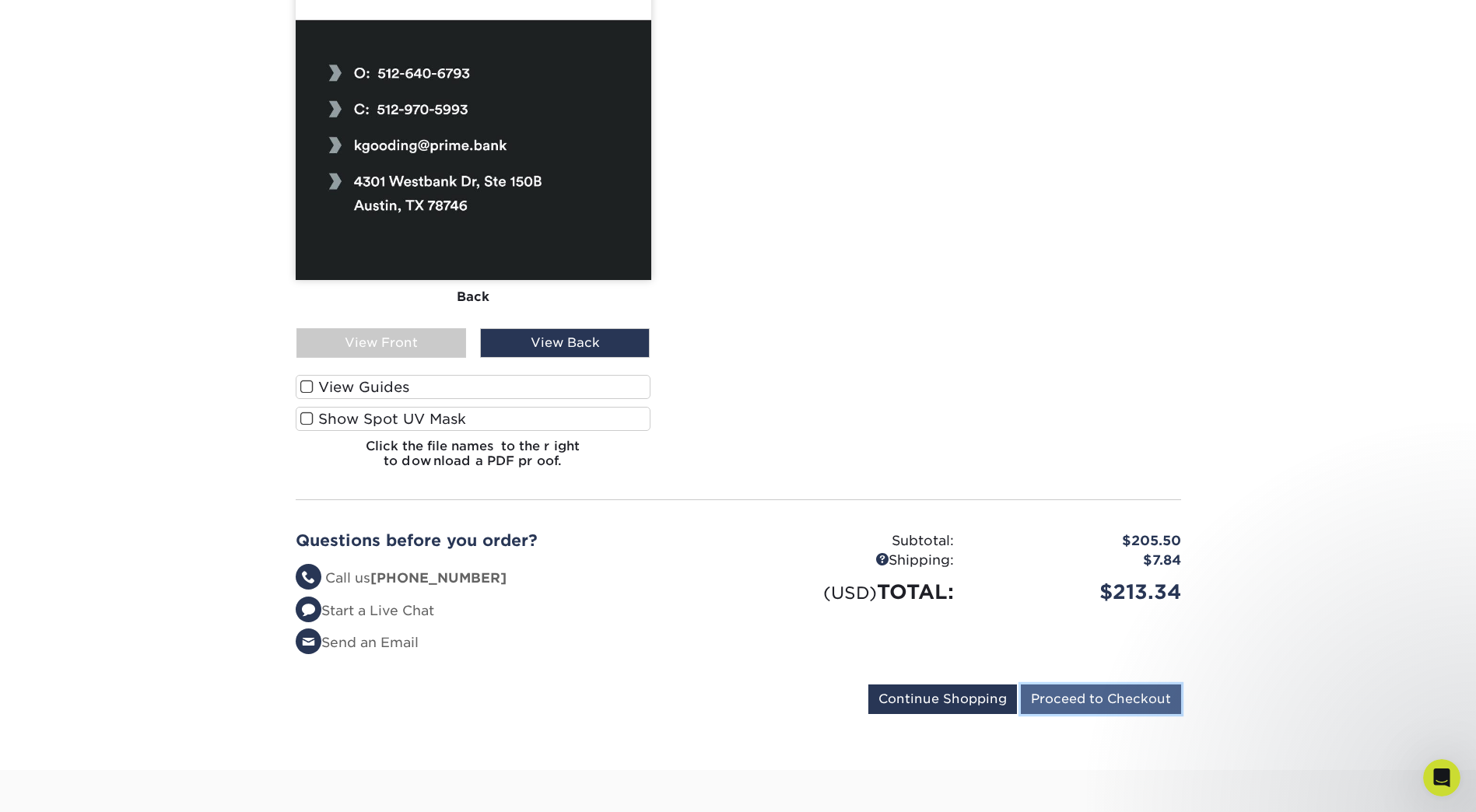
click at [1091, 693] on input "Proceed to Checkout" at bounding box center [1101, 699] width 160 height 29
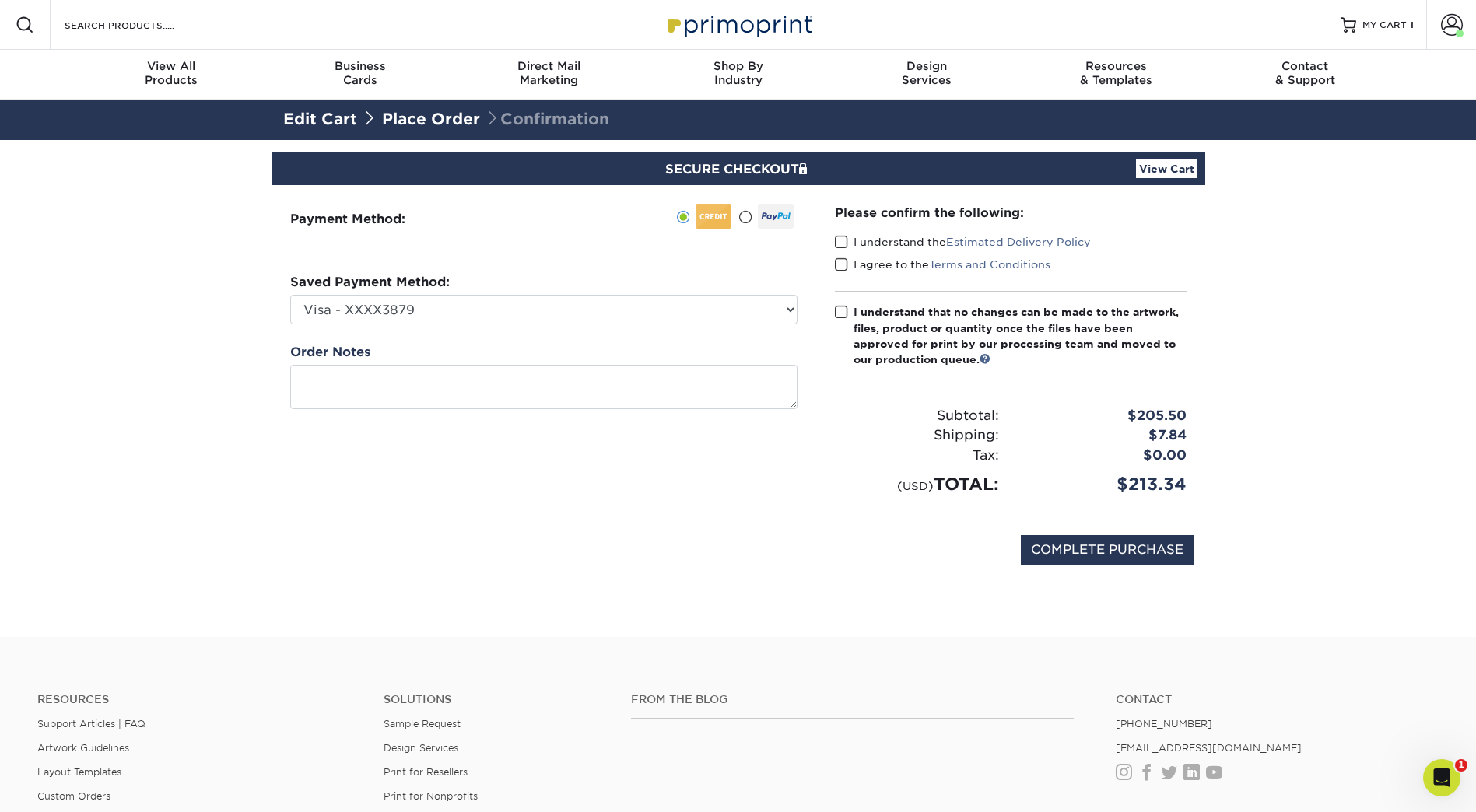
click at [839, 239] on span at bounding box center [841, 242] width 13 height 15
click at [0, 0] on input "I understand the Estimated Delivery Policy" at bounding box center [0, 0] width 0 height 0
click at [842, 263] on span at bounding box center [841, 264] width 13 height 15
click at [0, 0] on input "I agree to the Terms and Conditions" at bounding box center [0, 0] width 0 height 0
click at [843, 314] on span at bounding box center [841, 311] width 13 height 15
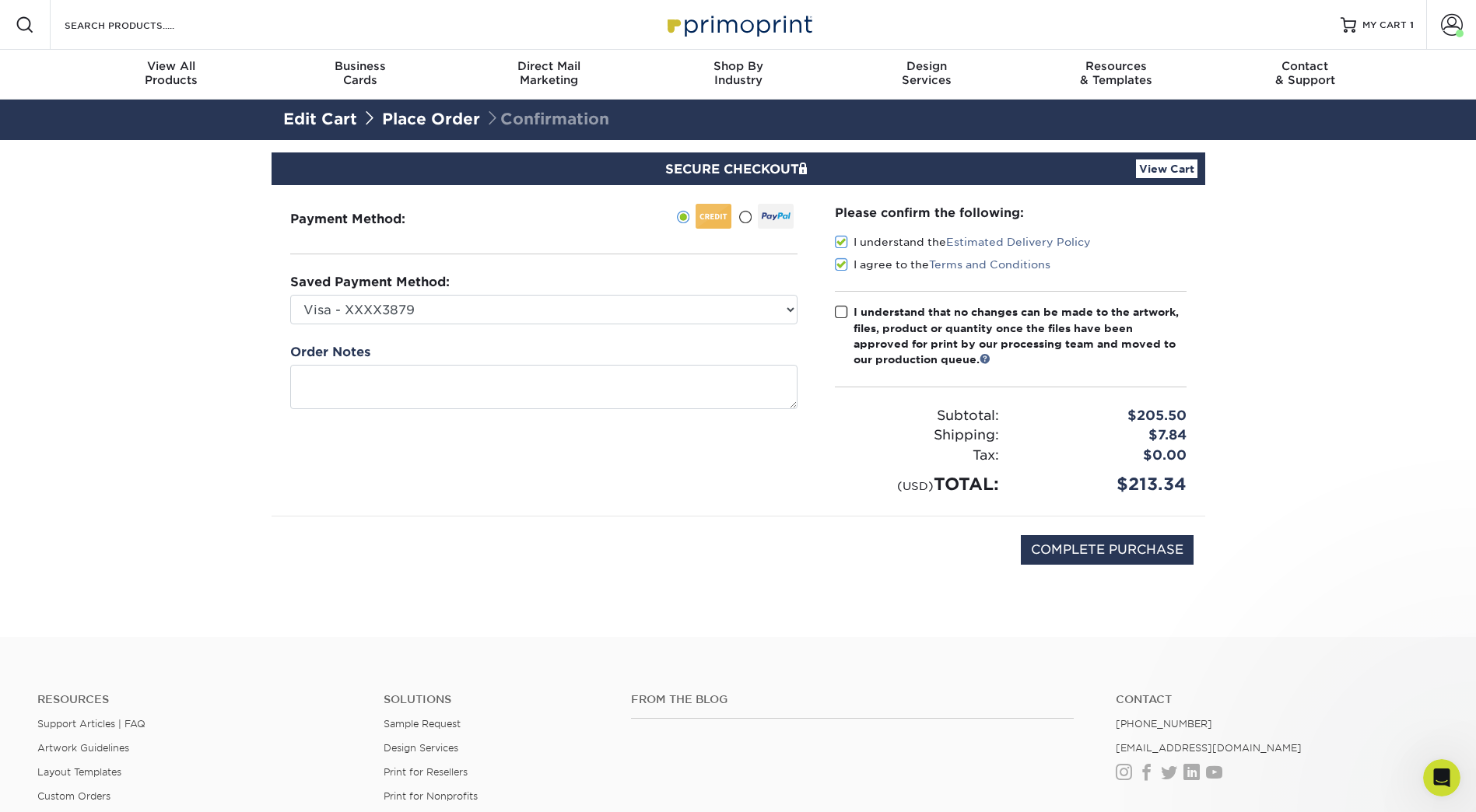
click at [0, 0] on input "I understand that no changes can be made to the artwork, files, product or quan…" at bounding box center [0, 0] width 0 height 0
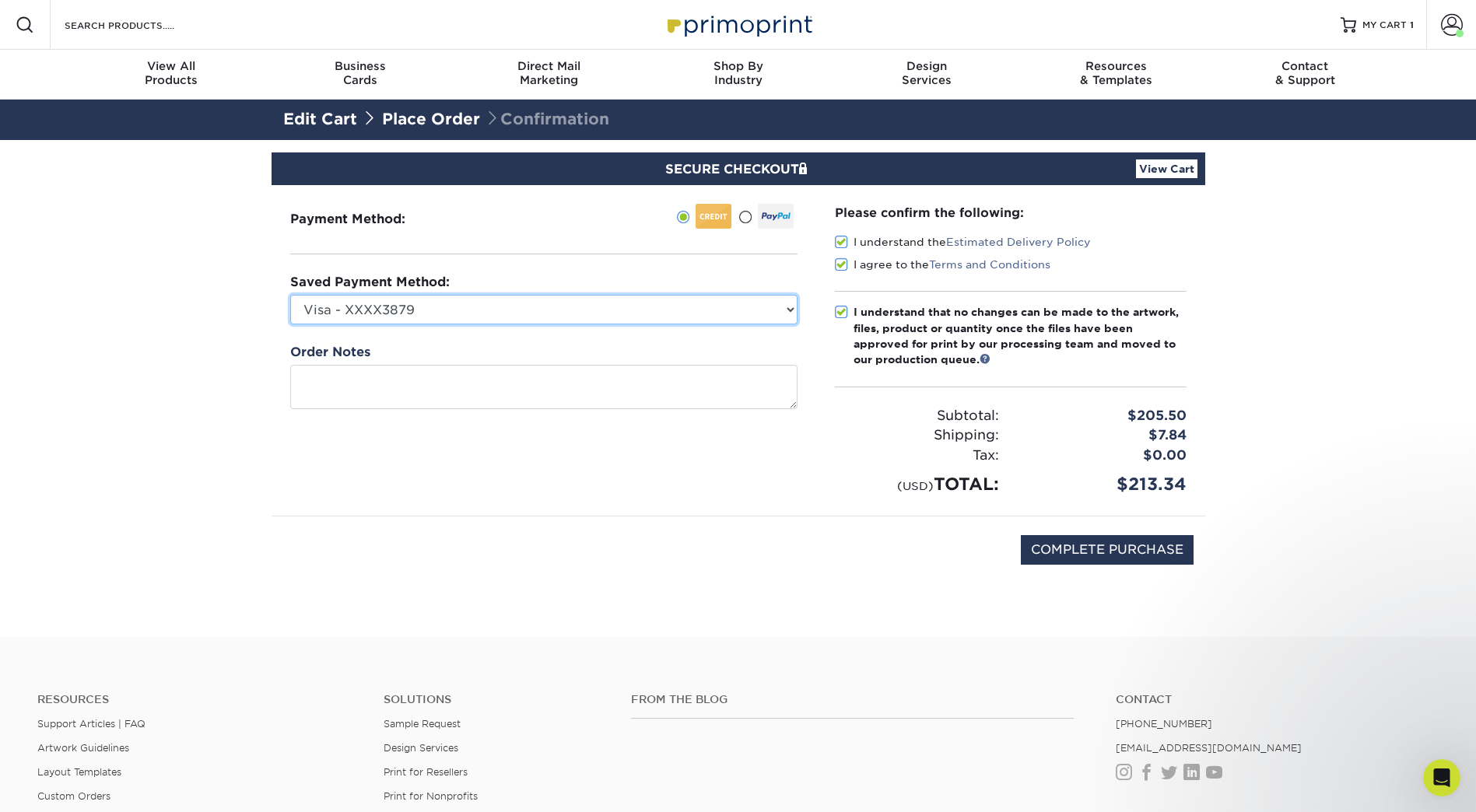
click at [792, 308] on select "Visa - XXXX3879 Visa - XXXX3894 New Credit Card" at bounding box center [544, 310] width 508 height 29
select select
click at [290, 295] on select "Visa - XXXX3879 Visa - XXXX3894 New Credit Card" at bounding box center [544, 310] width 508 height 29
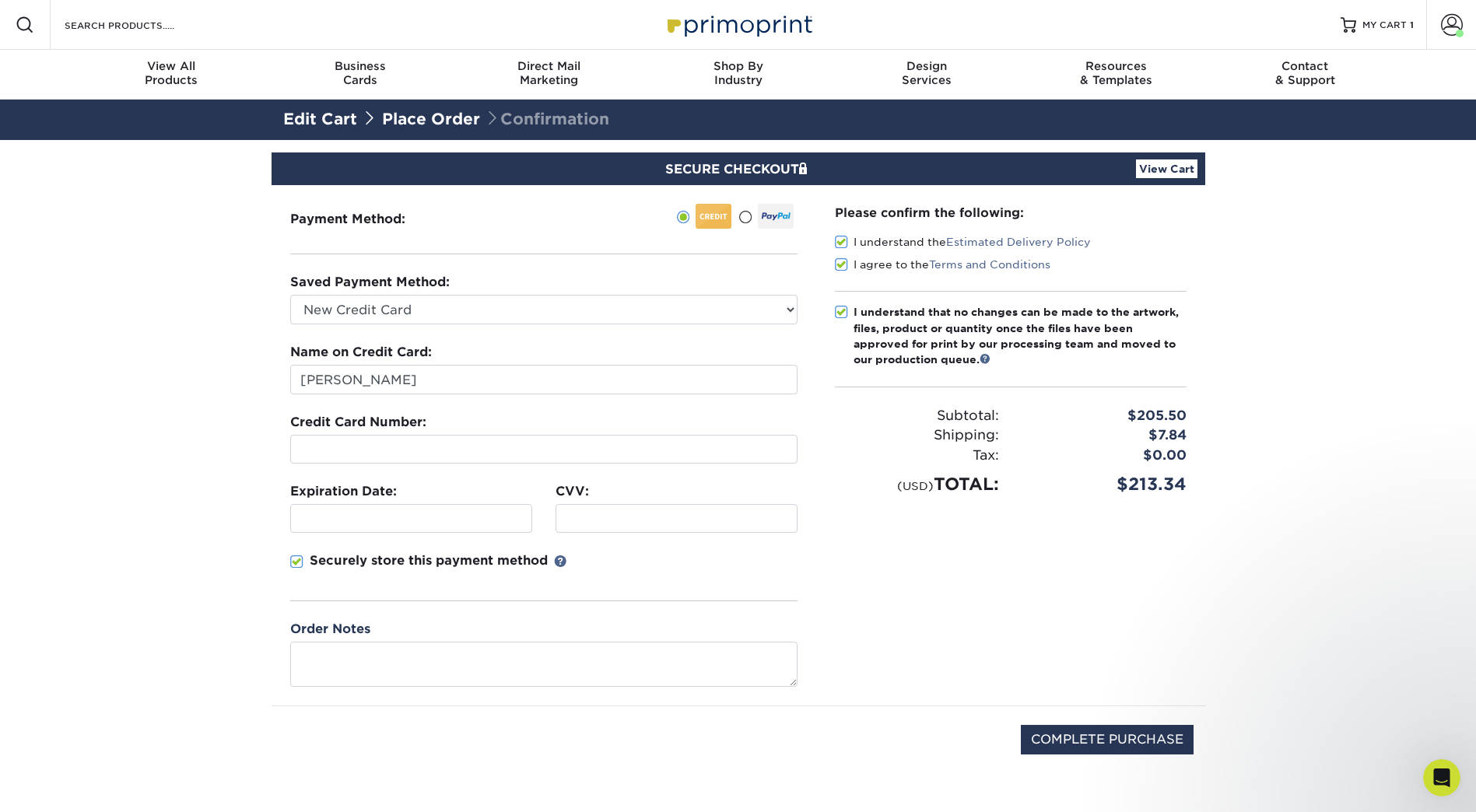
click at [321, 439] on div at bounding box center [544, 448] width 508 height 28
type input "[PERSON_NAME]"
type input "07/2028"
click at [421, 654] on textarea at bounding box center [544, 664] width 508 height 45
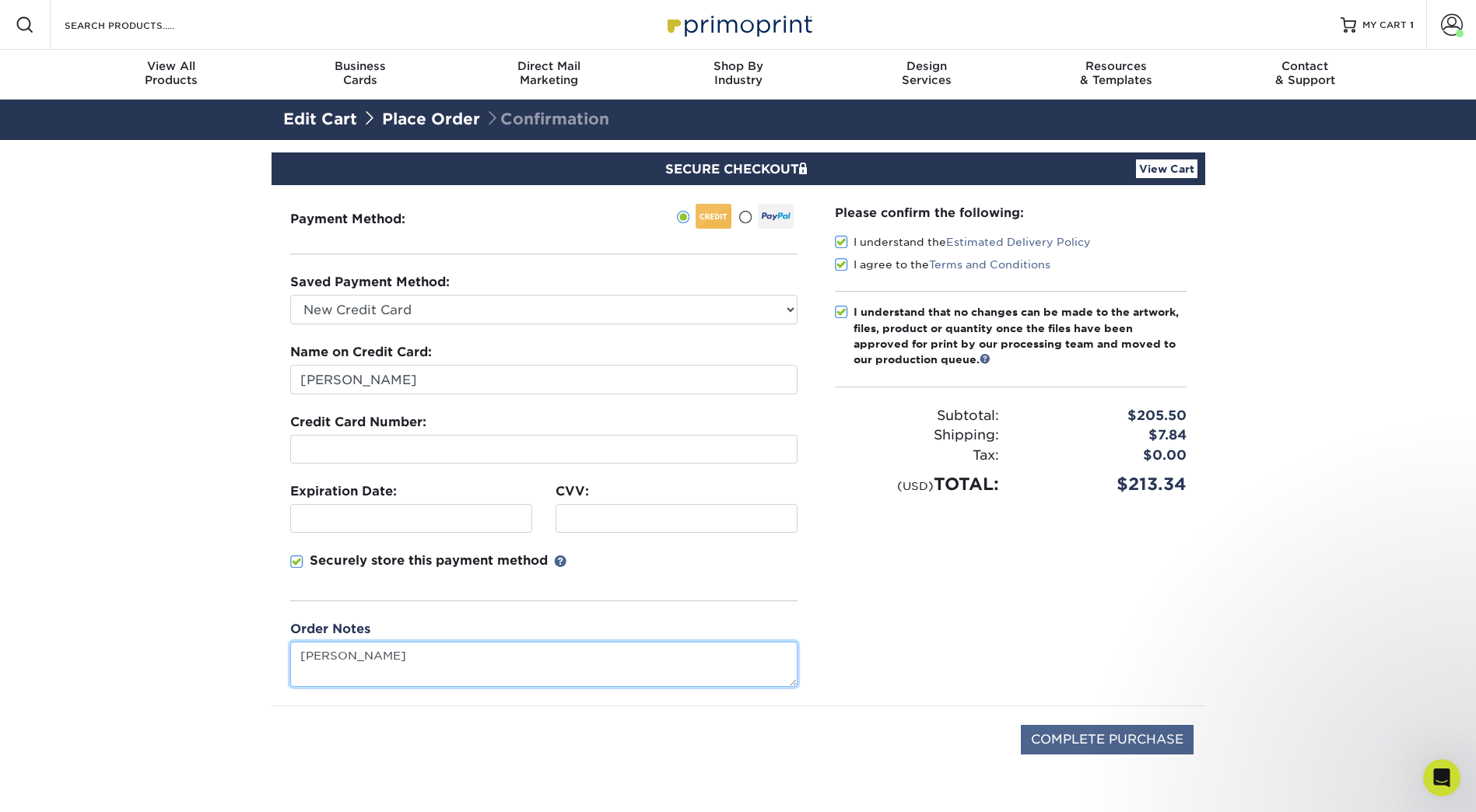
type textarea "Krista Gooding"
click at [1097, 737] on input "COMPLETE PURCHASE" at bounding box center [1107, 740] width 173 height 29
type input "PROCESSING, PLEASE WAIT..."
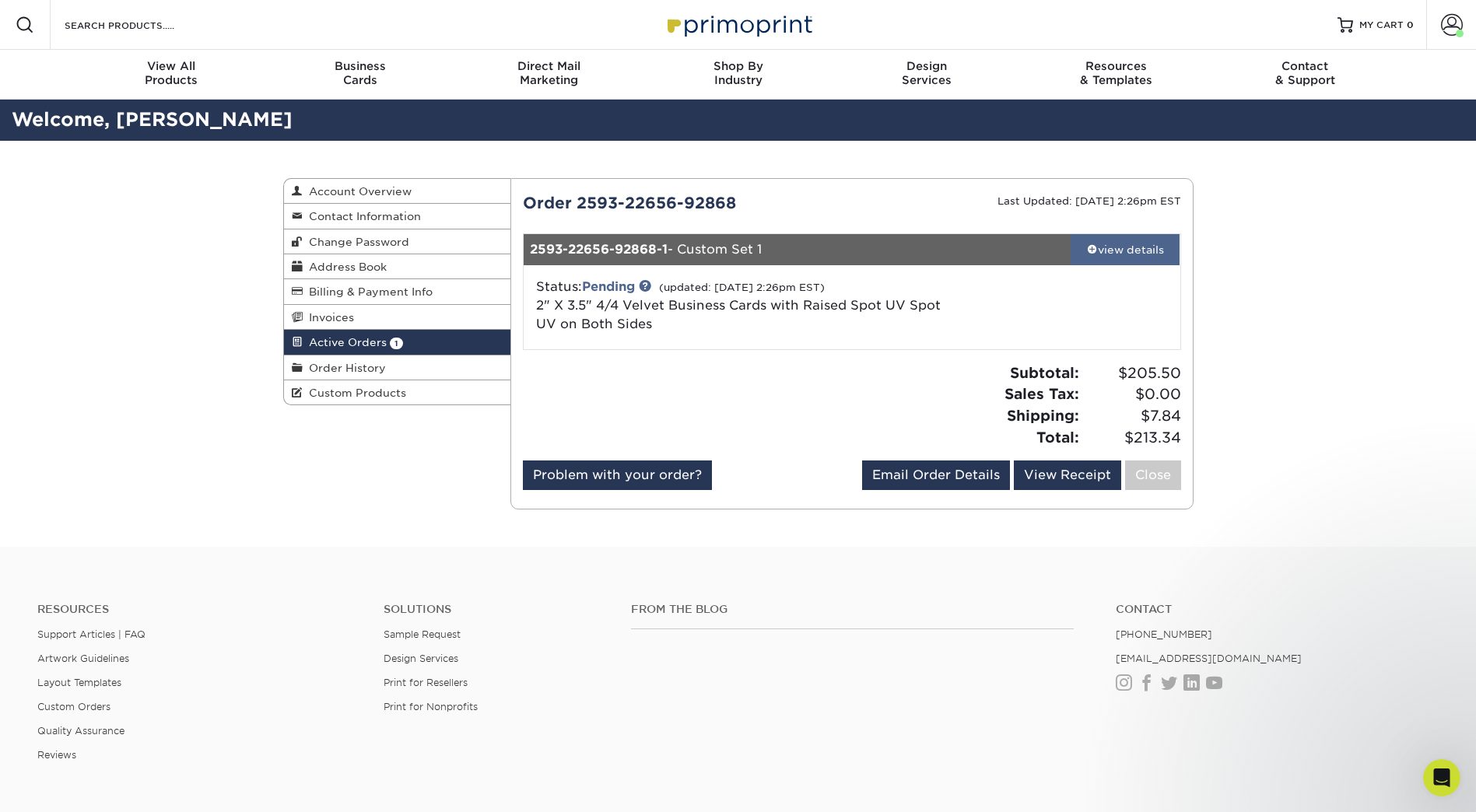
click at [1092, 247] on span at bounding box center [1092, 249] width 11 height 11
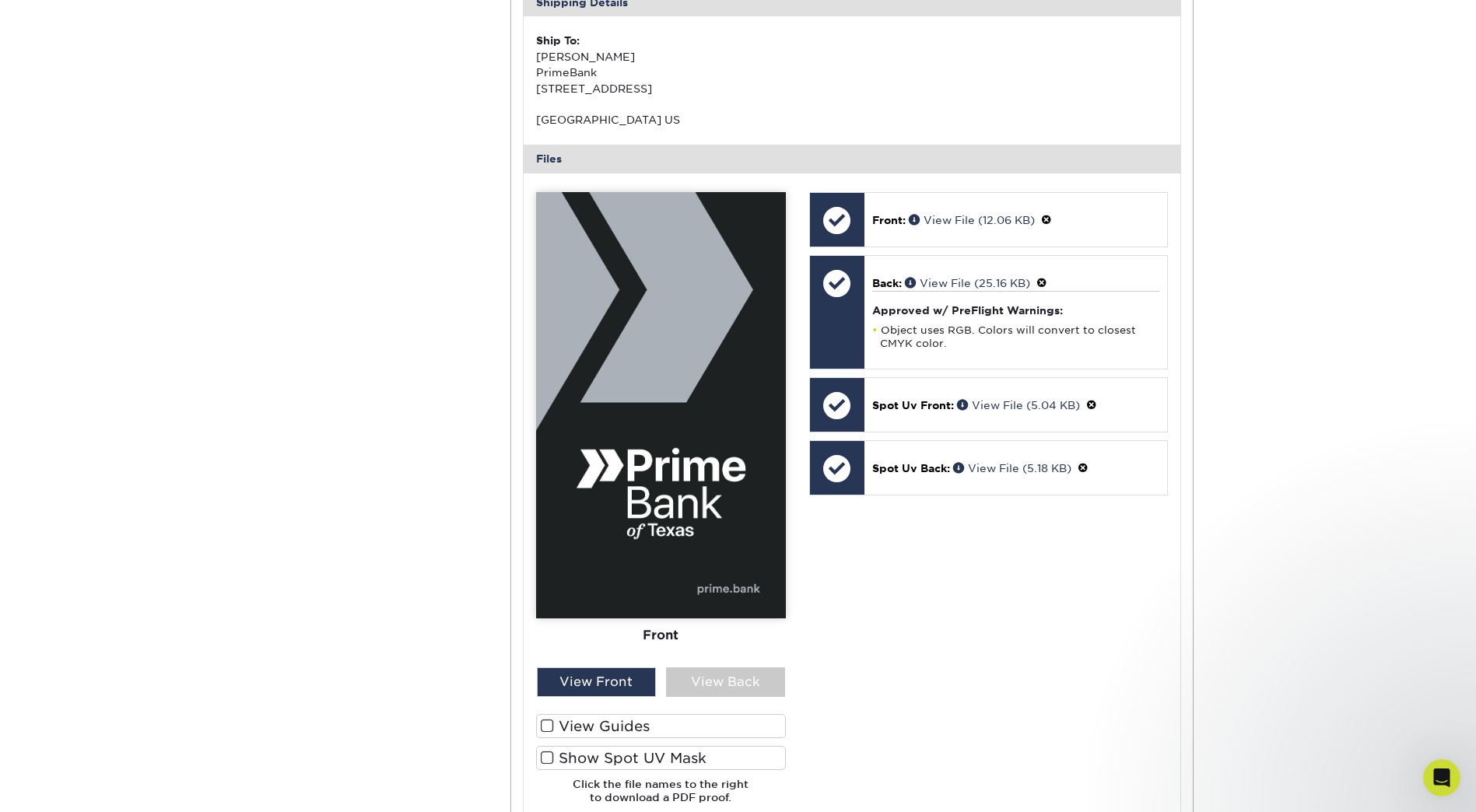
scroll to position [544, 0]
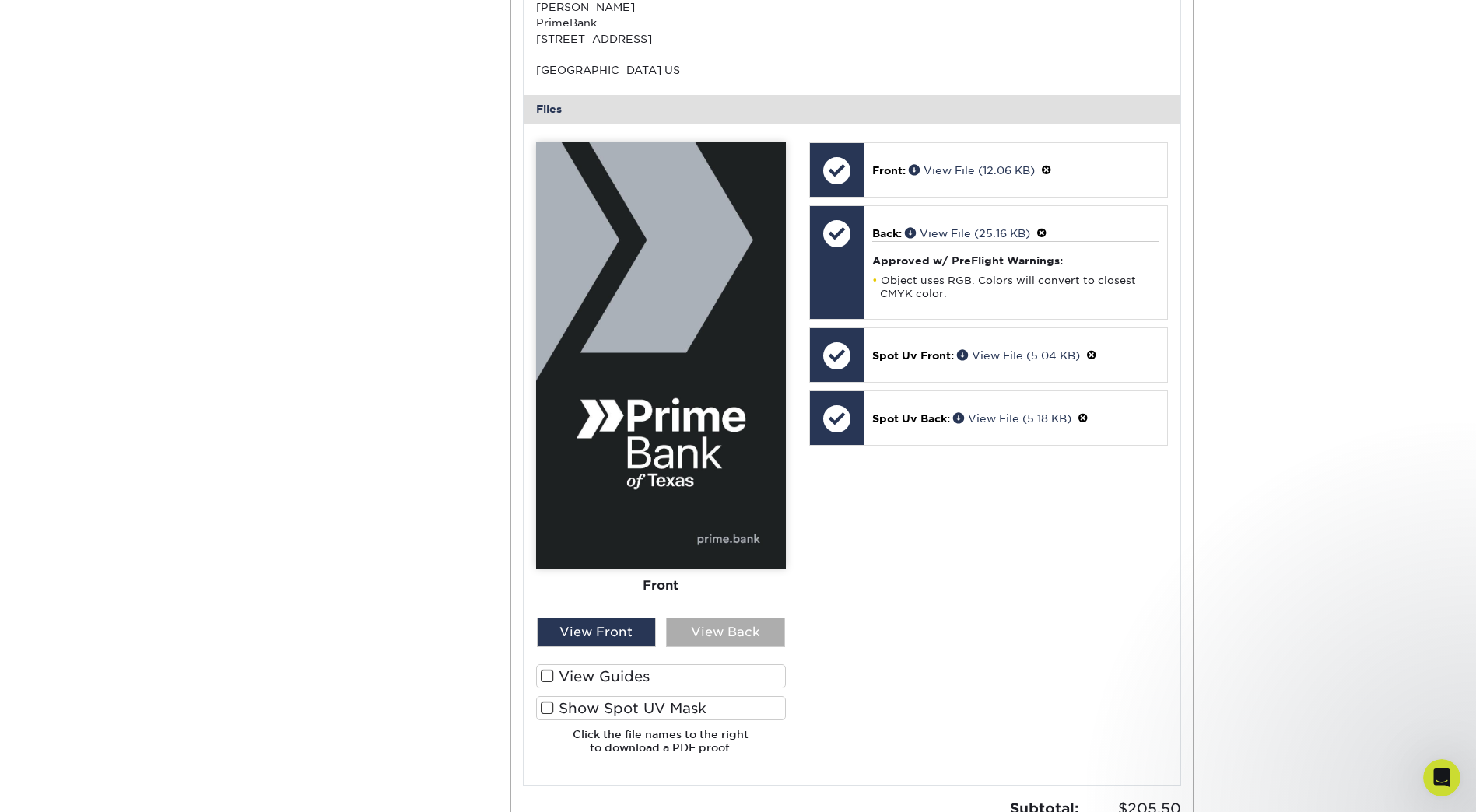
click at [730, 634] on div "View Back" at bounding box center [726, 632] width 119 height 29
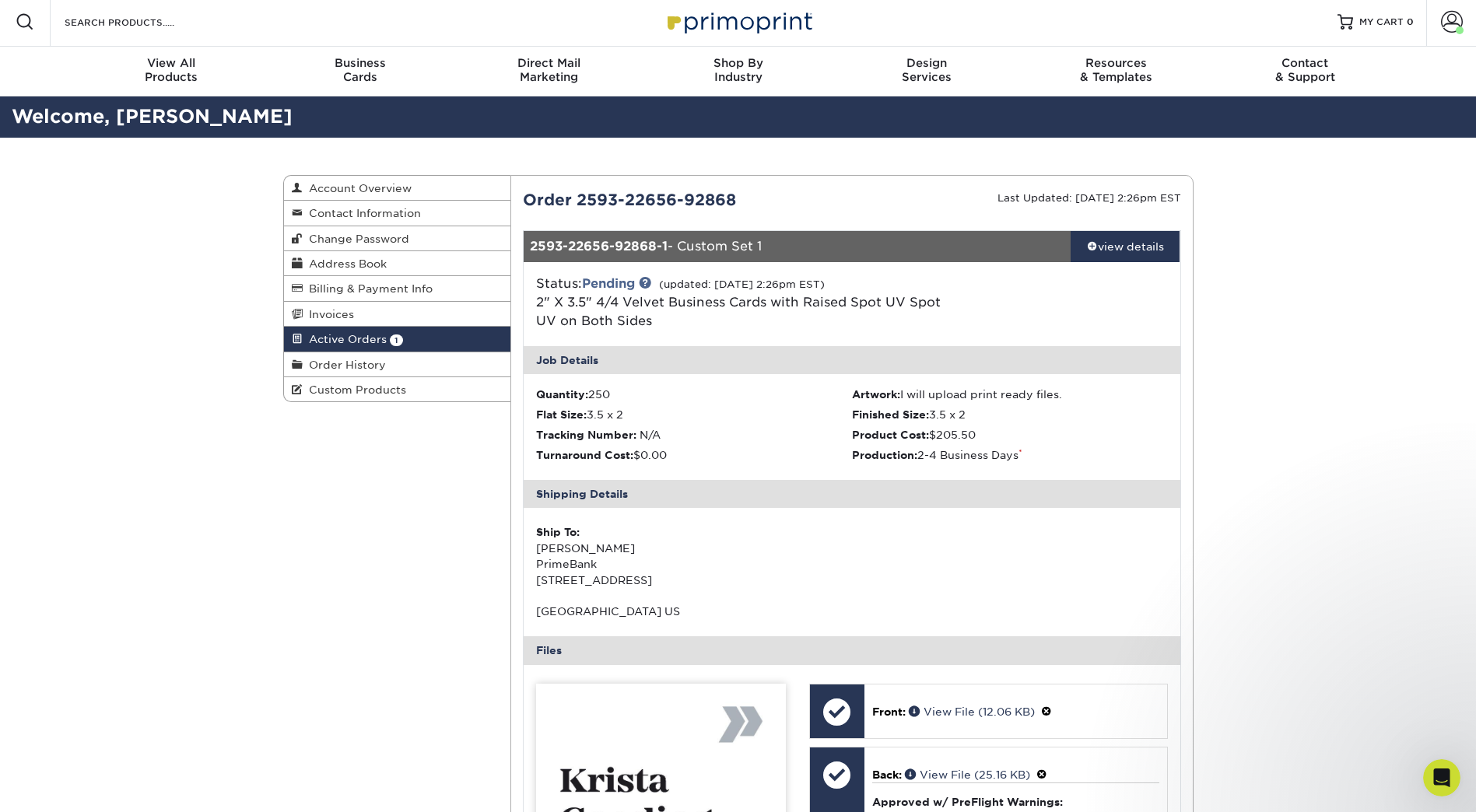
scroll to position [0, 0]
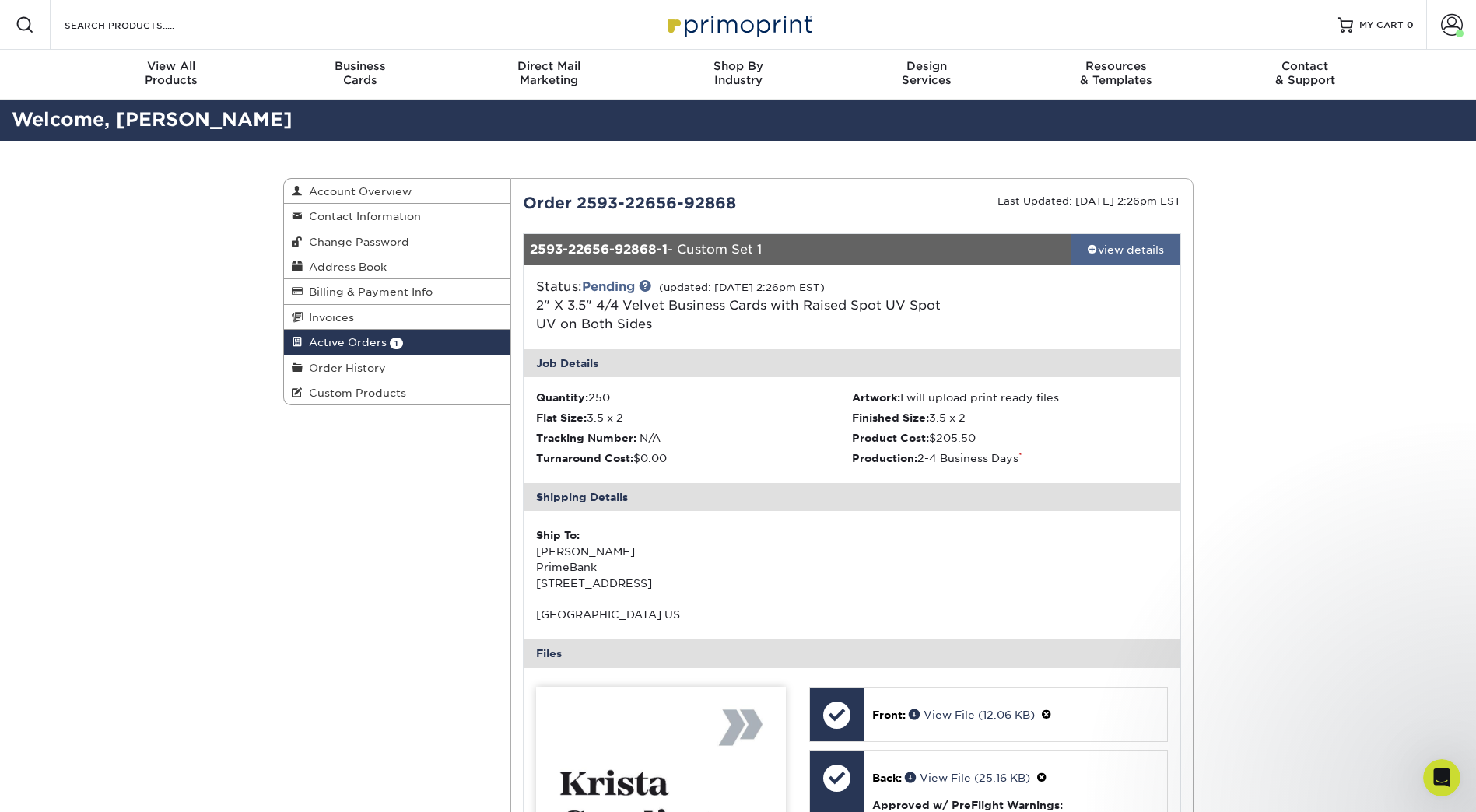
click at [1109, 248] on div "view details" at bounding box center [1125, 249] width 109 height 15
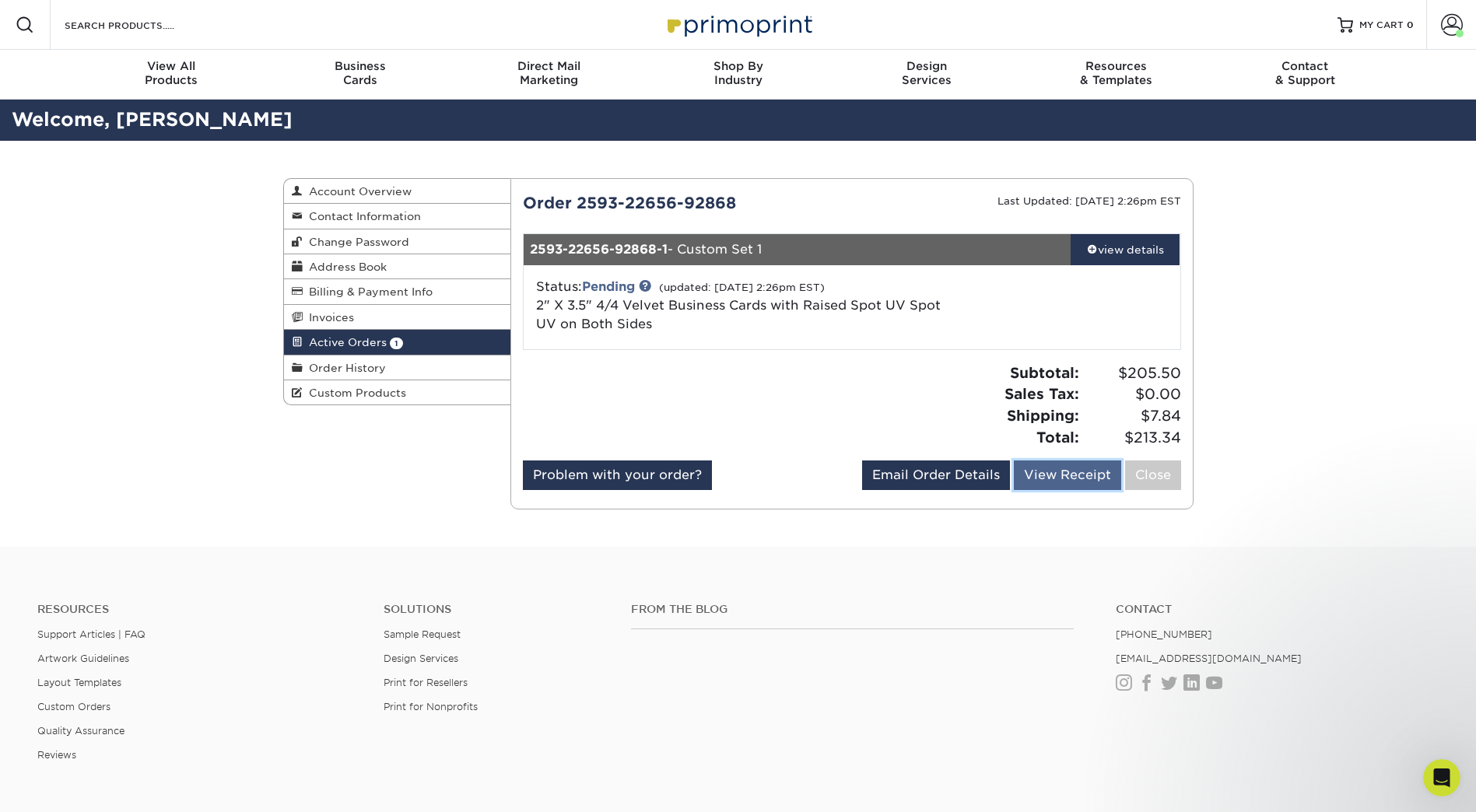
click at [1068, 471] on link "View Receipt" at bounding box center [1067, 475] width 108 height 29
